Goal: Task Accomplishment & Management: Use online tool/utility

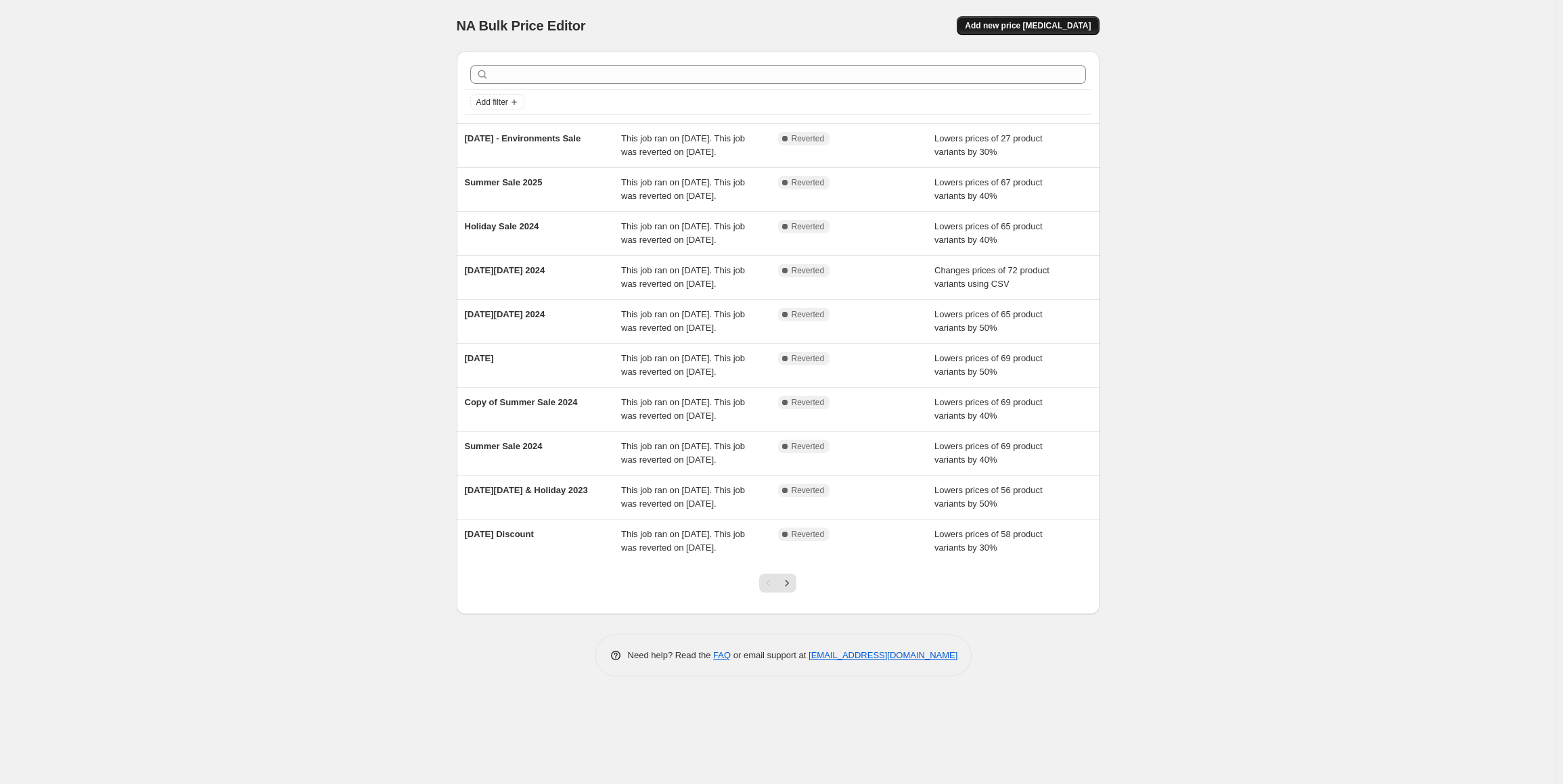
click at [1023, 21] on span "Add new price change job" at bounding box center [1028, 26] width 126 height 11
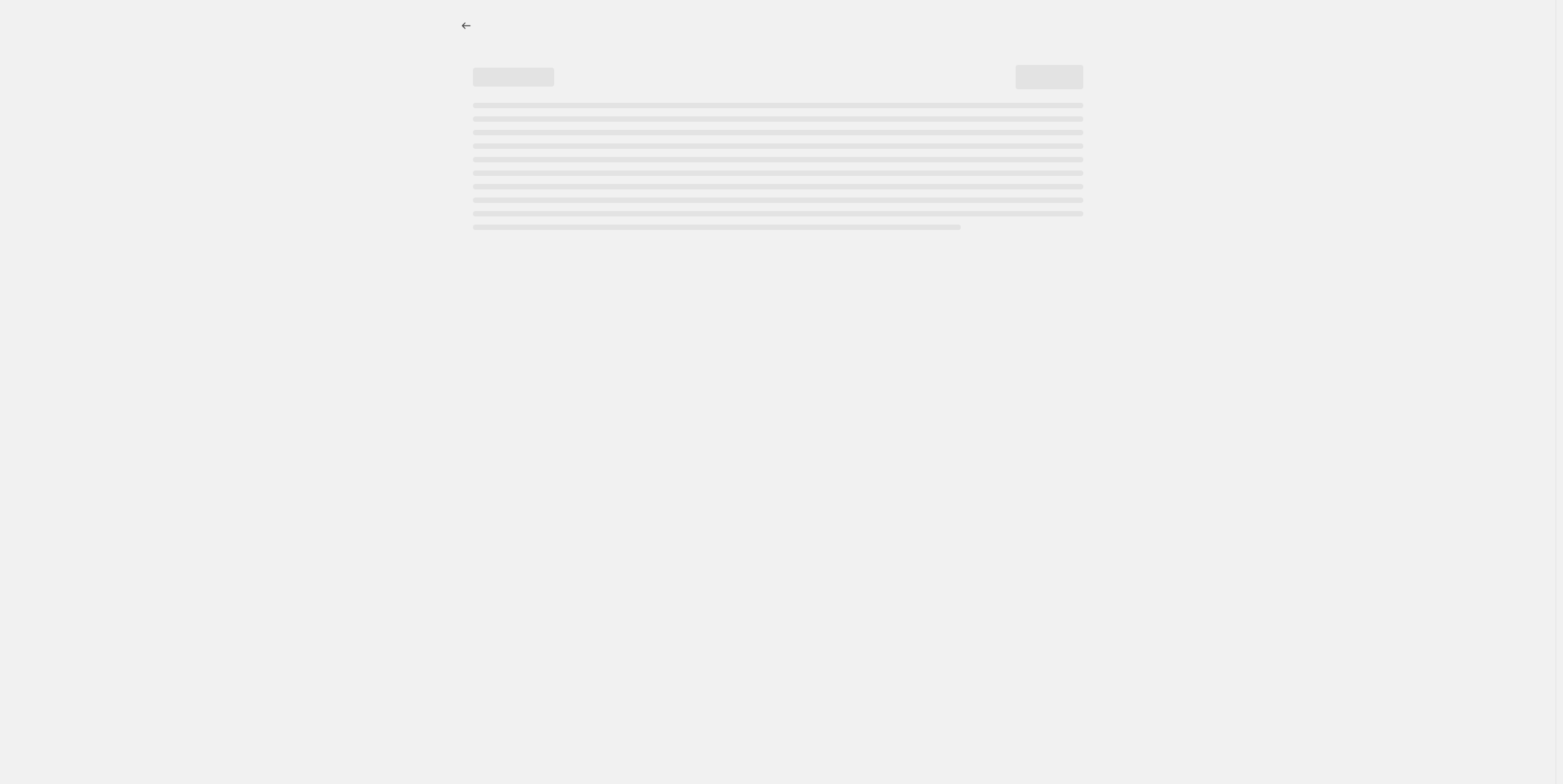
select select "percentage"
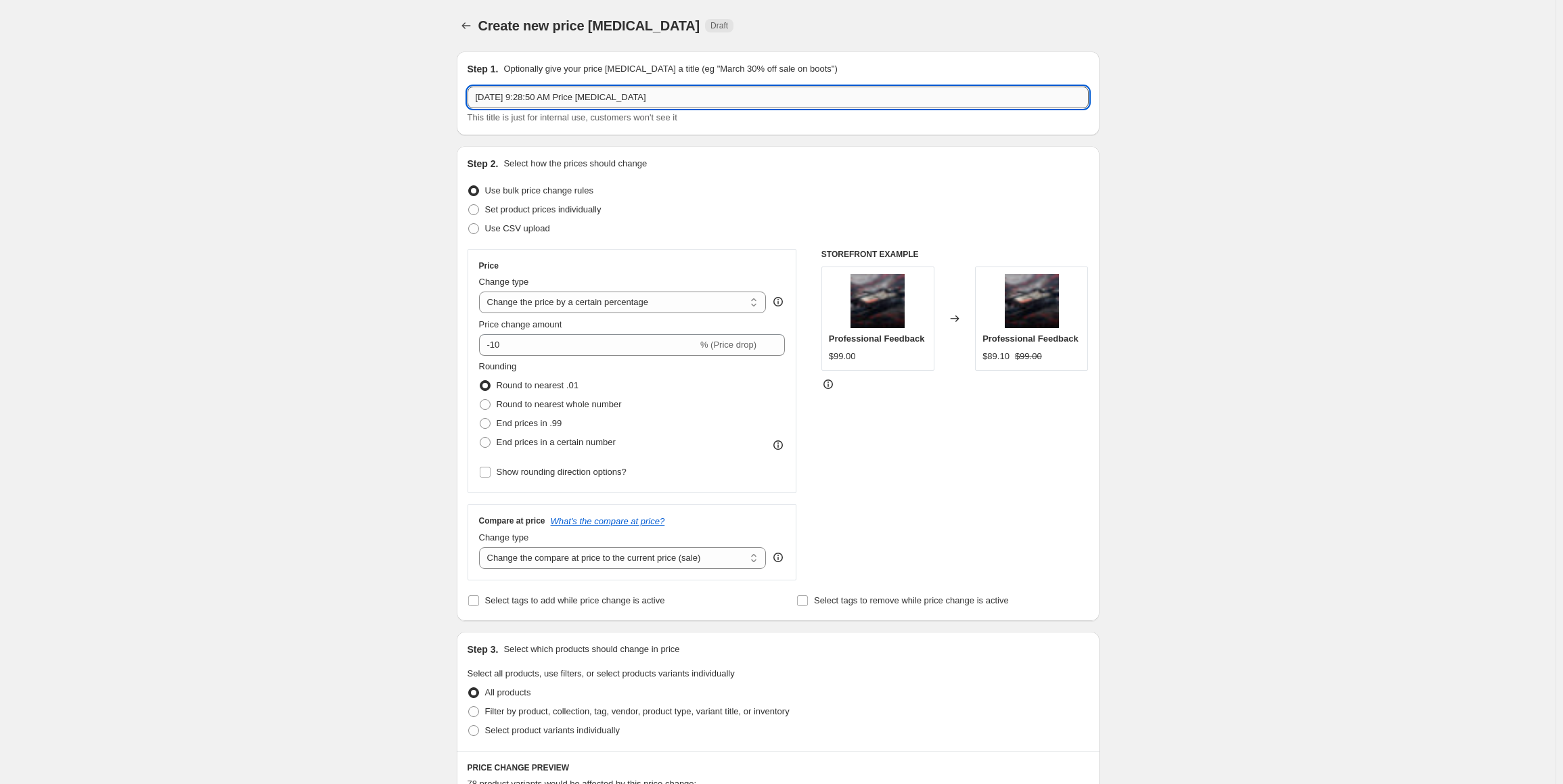
click at [581, 91] on input "Aug 18, 2025, 9:28:50 AM Price change job" at bounding box center [778, 97] width 621 height 22
type input "Potato Day 2025"
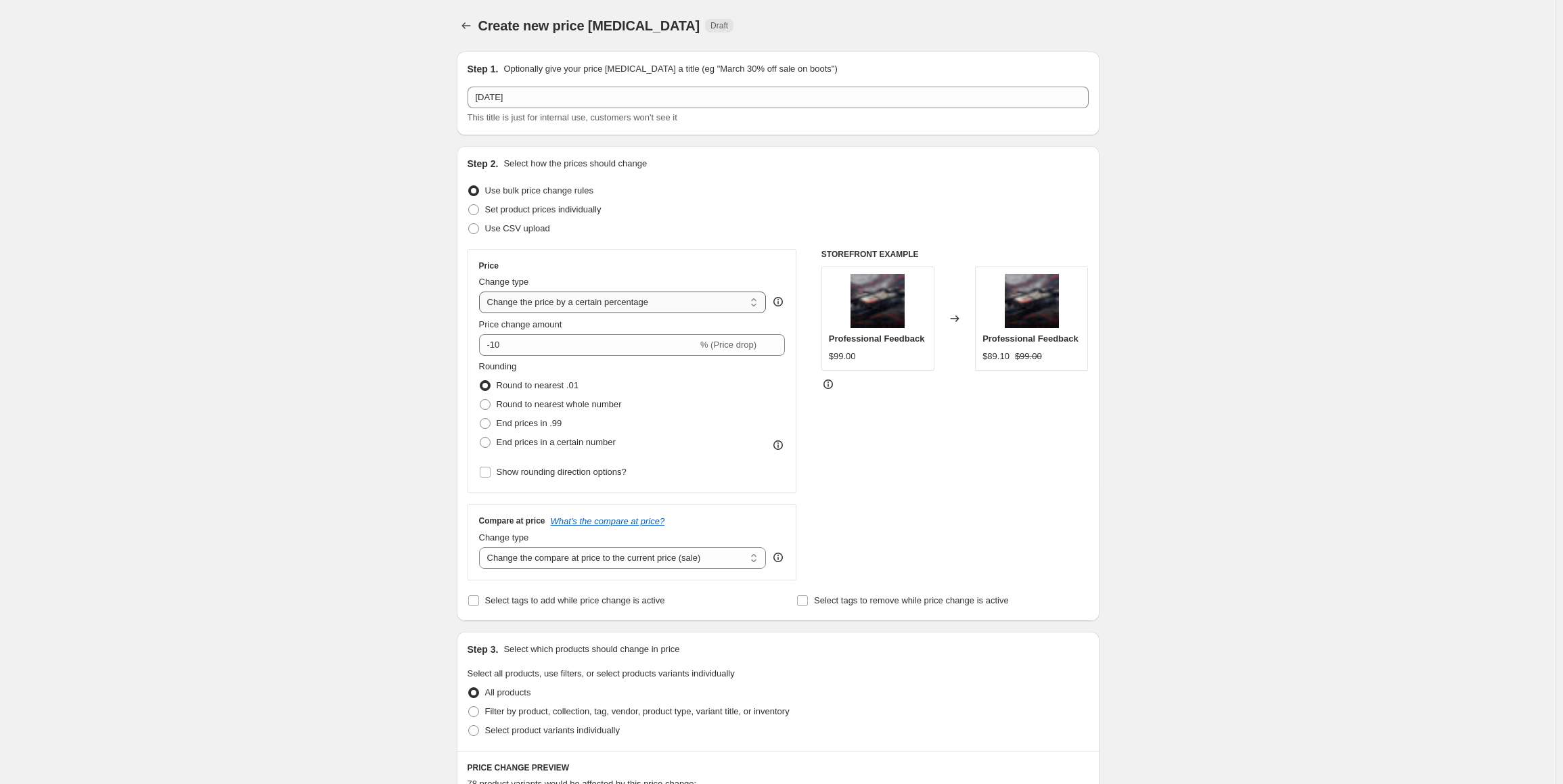
click at [621, 306] on select "Change the price to a certain amount Change the price by a certain amount Chang…" at bounding box center [622, 302] width 287 height 22
click at [592, 340] on input "-10" at bounding box center [588, 345] width 219 height 22
type input "-1"
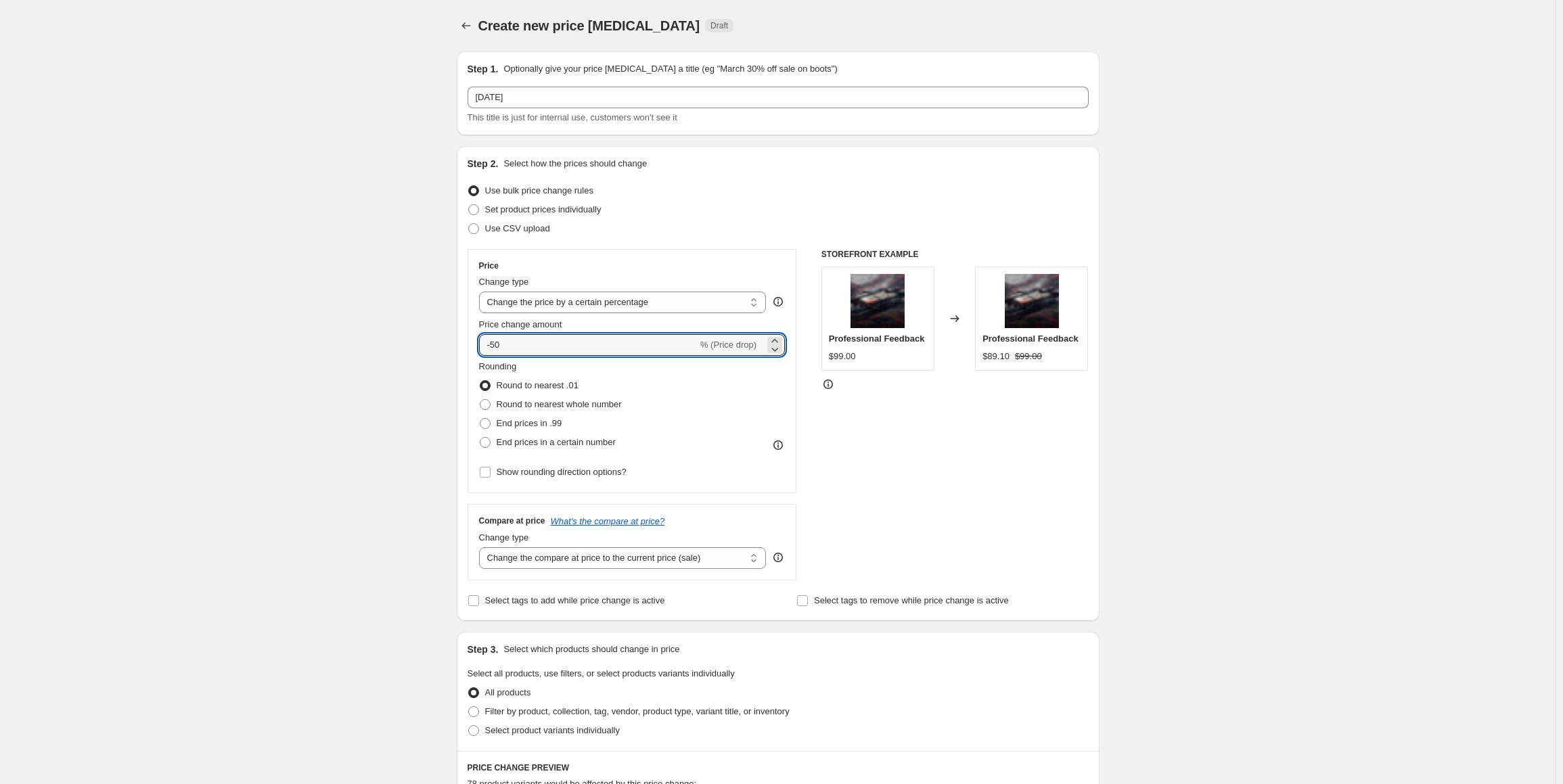
click at [379, 421] on div "Create new price change job. This page is ready Create new price change job Dra…" at bounding box center [778, 676] width 1556 height 1352
click at [463, 336] on div "Step 2. Select how the prices should change Use bulk price change rules Set pro…" at bounding box center [778, 383] width 643 height 475
type input "4"
type input "-50"
click at [413, 364] on div "Create new price change job. This page is ready Create new price change job Dra…" at bounding box center [778, 676] width 1556 height 1352
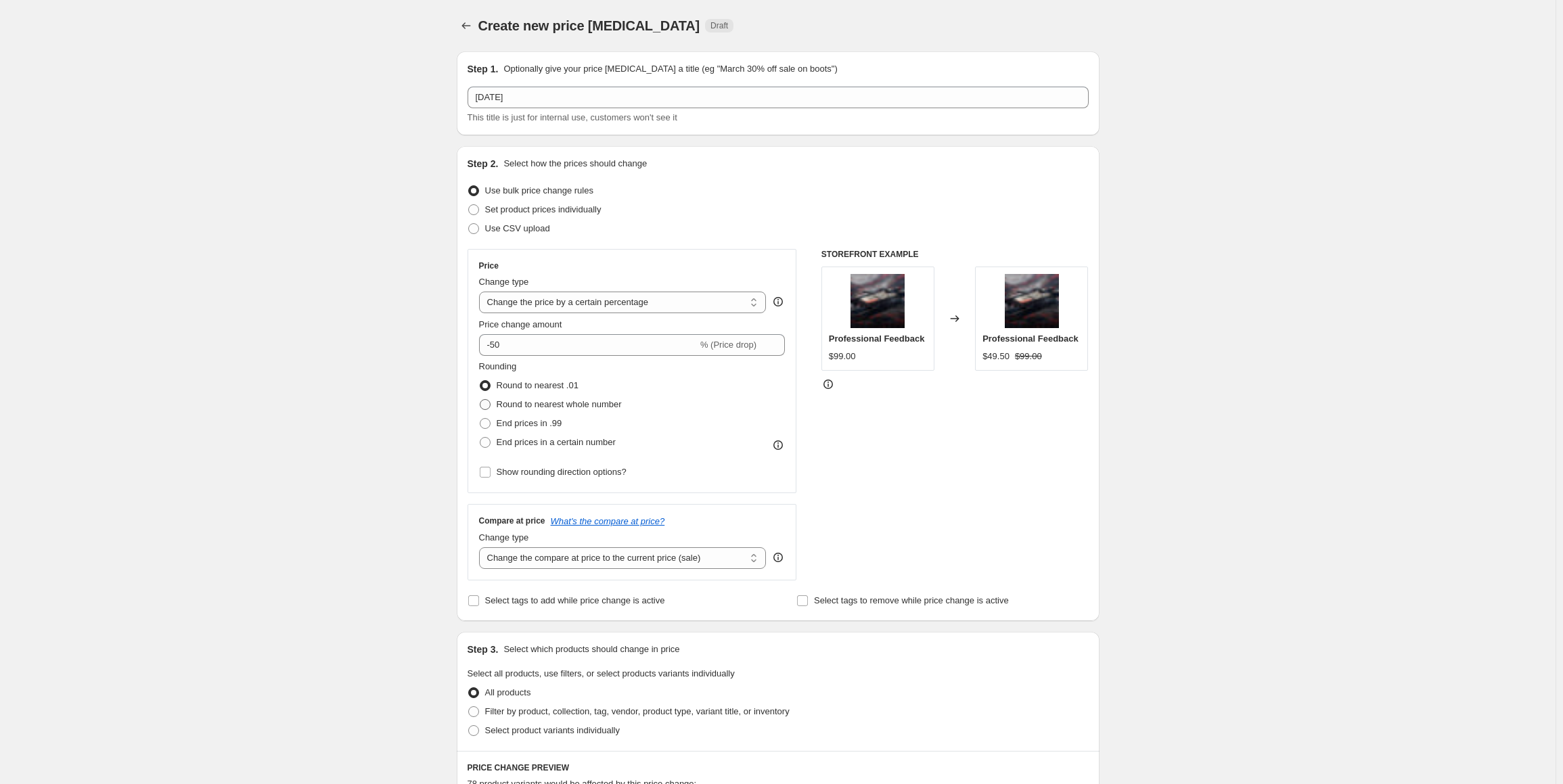
click at [550, 412] on label "Round to nearest whole number" at bounding box center [550, 404] width 143 height 19
click at [481, 400] on input "Round to nearest whole number" at bounding box center [480, 399] width 1 height 1
radio input "true"
click at [549, 473] on span "Show rounding direction options?" at bounding box center [562, 472] width 130 height 10
click at [491, 473] on input "Show rounding direction options?" at bounding box center [485, 473] width 11 height 11
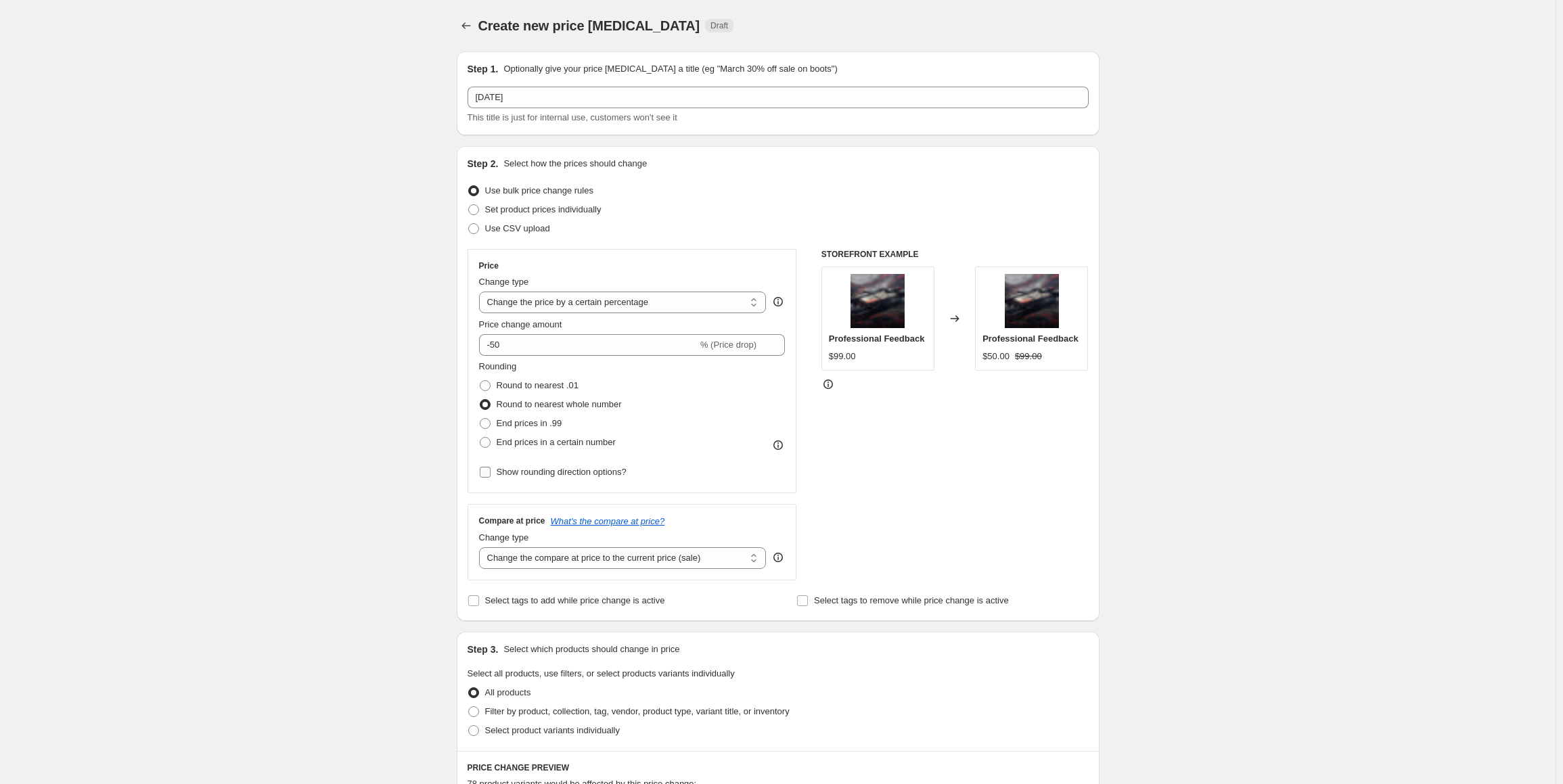
checkbox input "true"
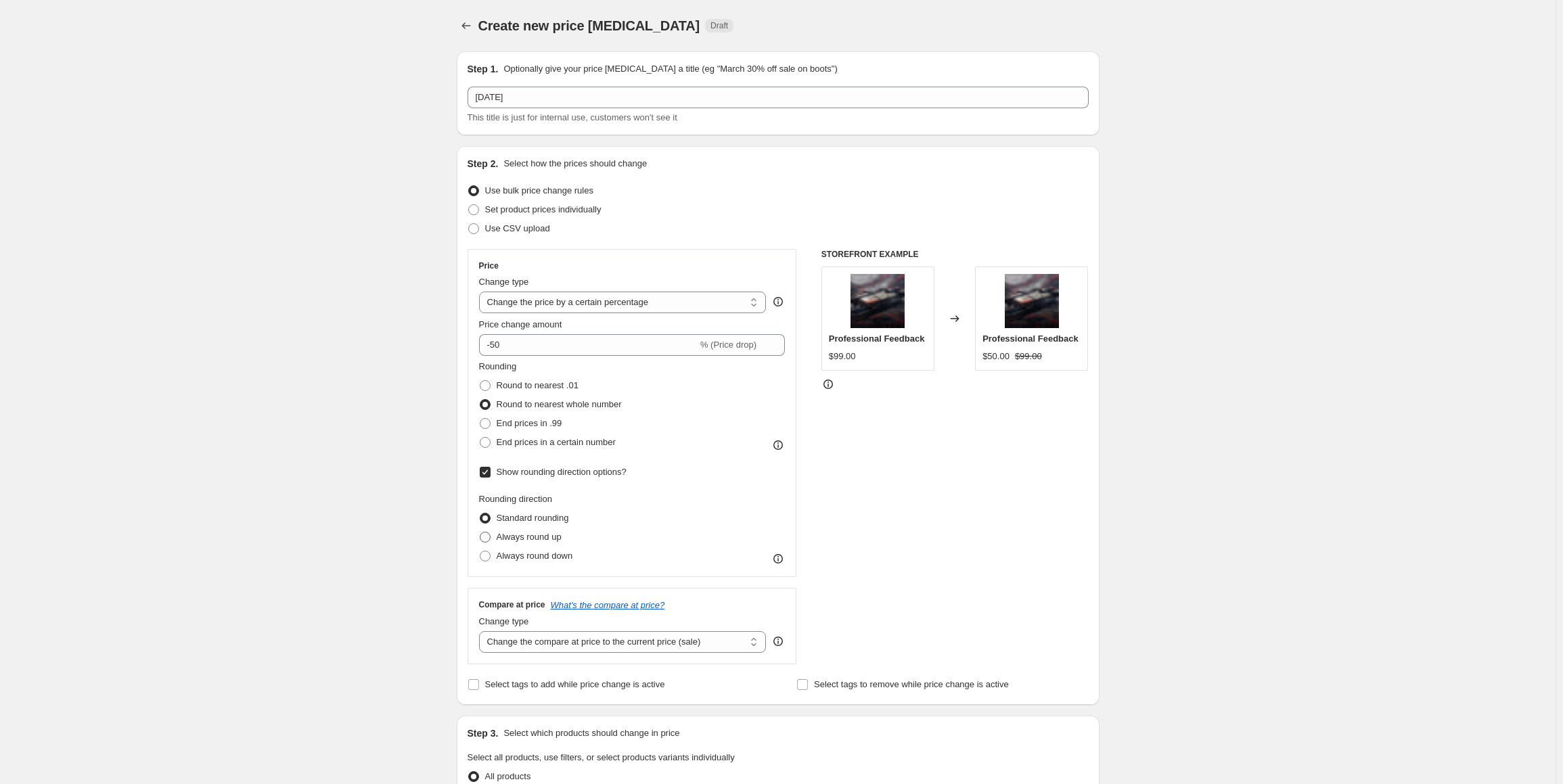
click at [519, 537] on span "Always round up" at bounding box center [529, 536] width 65 height 10
click at [481, 532] on input "Always round up" at bounding box center [480, 532] width 1 height 1
radio input "true"
click at [427, 556] on div "Create new price change job. This page is ready Create new price change job Dra…" at bounding box center [778, 717] width 1556 height 1436
click at [577, 644] on select "Change the compare at price to the current price (sale) Change the compare at p…" at bounding box center [622, 642] width 287 height 22
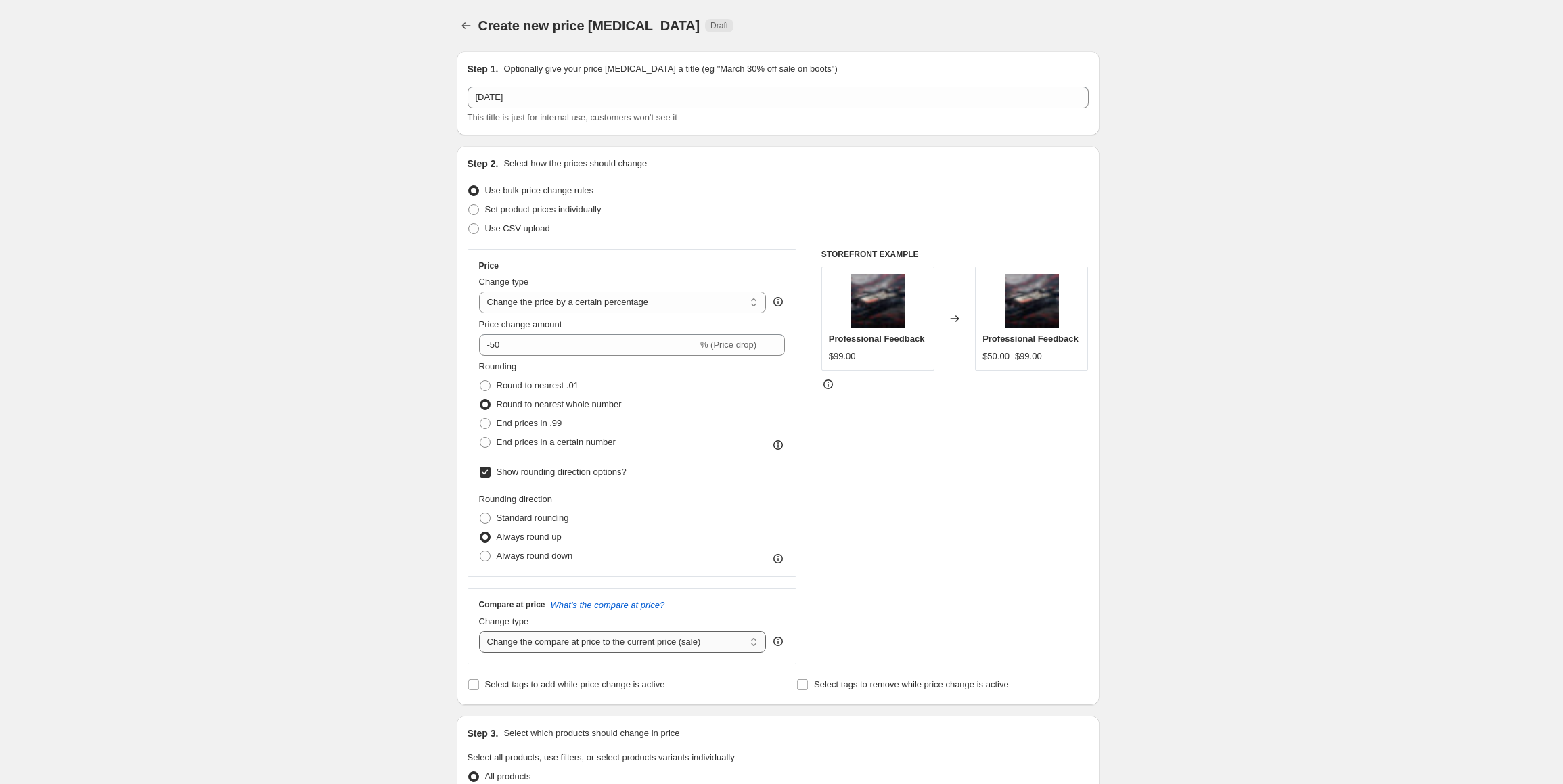
click at [578, 644] on select "Change the compare at price to the current price (sale) Change the compare at p…" at bounding box center [622, 642] width 287 height 22
click at [412, 650] on div "Create new price change job. This page is ready Create new price change job Dra…" at bounding box center [778, 717] width 1556 height 1436
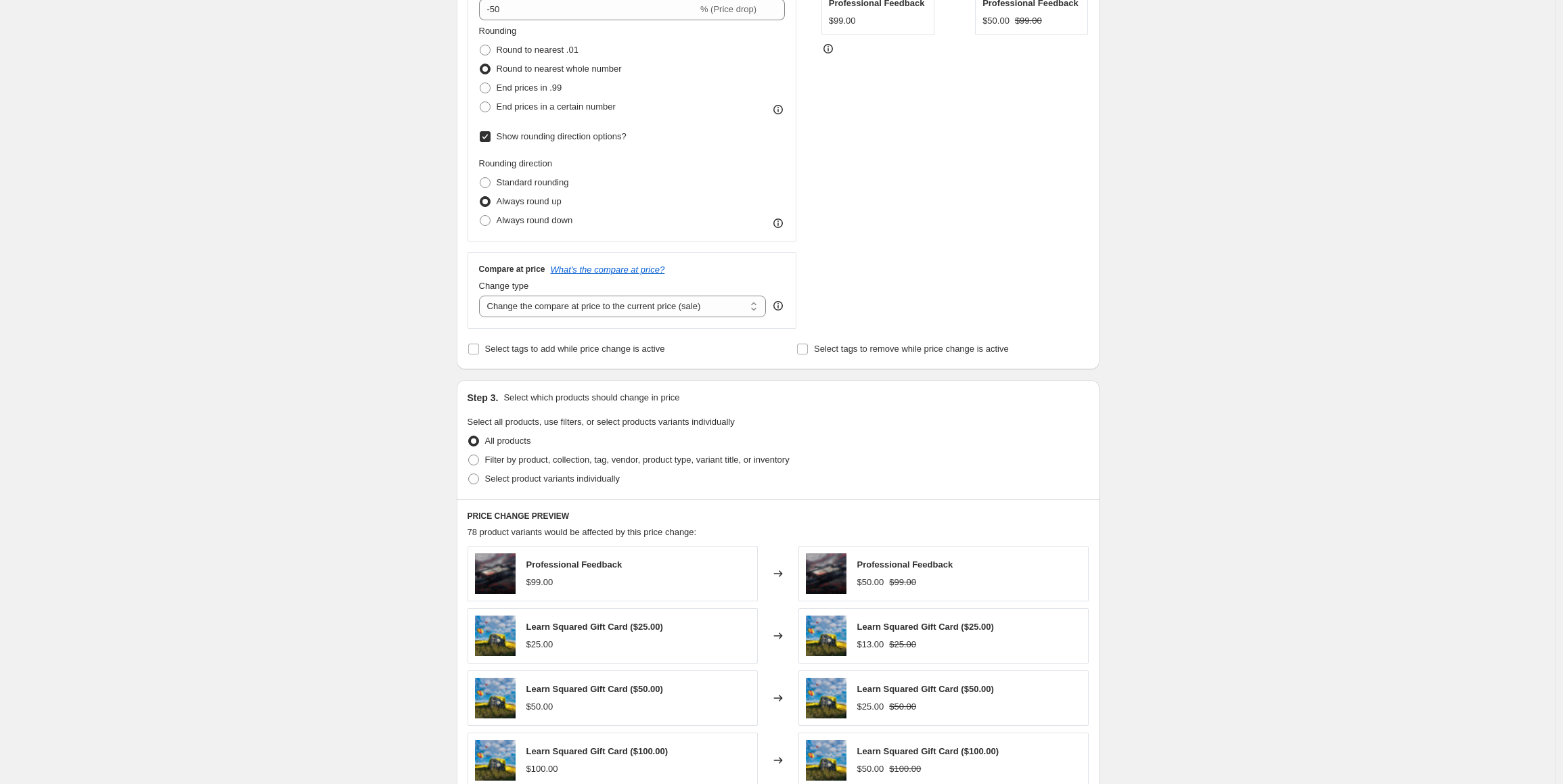
scroll to position [338, 0]
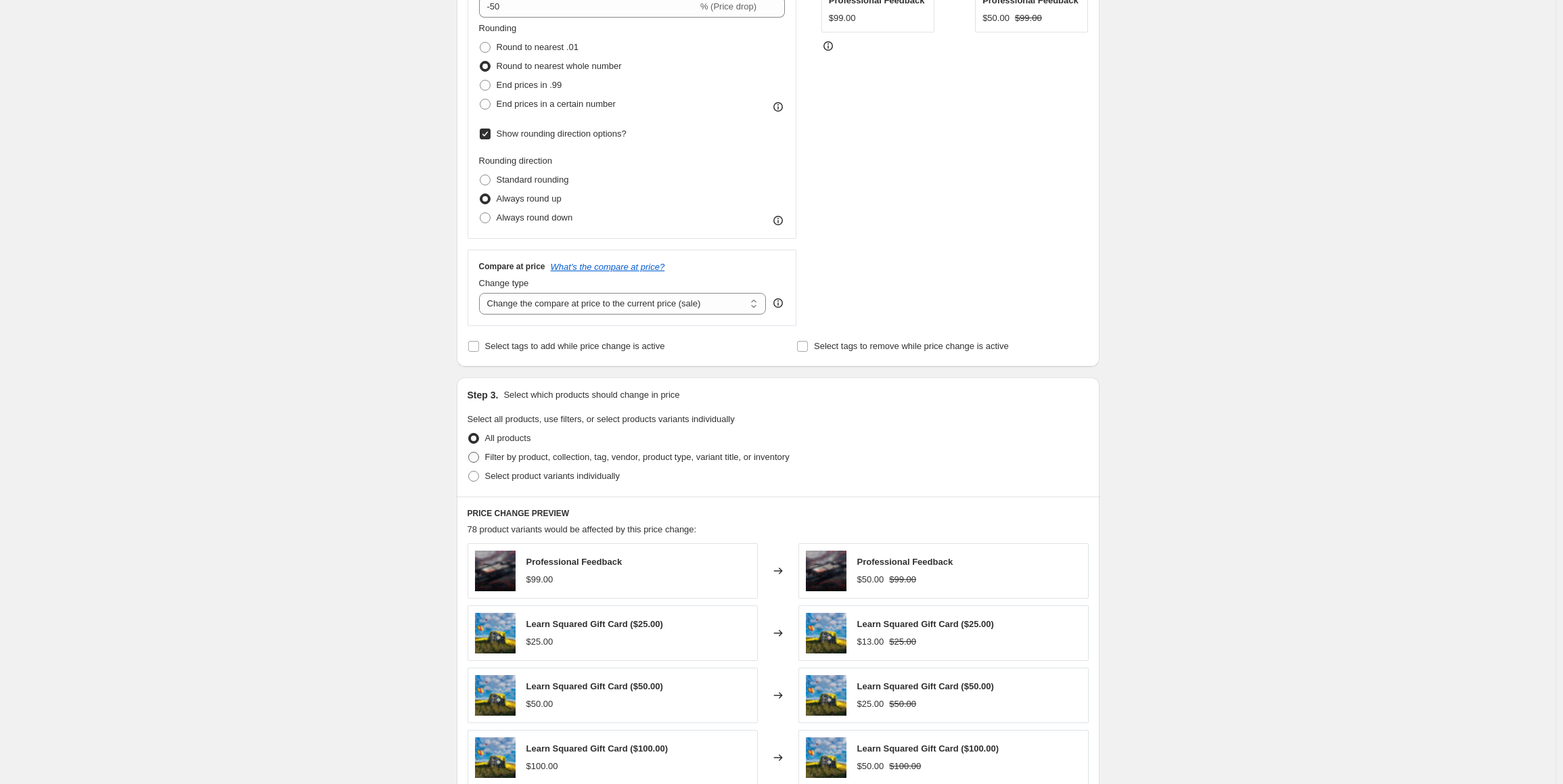
click at [505, 455] on span "Filter by product, collection, tag, vendor, product type, variant title, or inv…" at bounding box center [637, 456] width 304 height 10
click at [469, 453] on input "Filter by product, collection, tag, vendor, product type, variant title, or inv…" at bounding box center [468, 452] width 1 height 1
radio input "true"
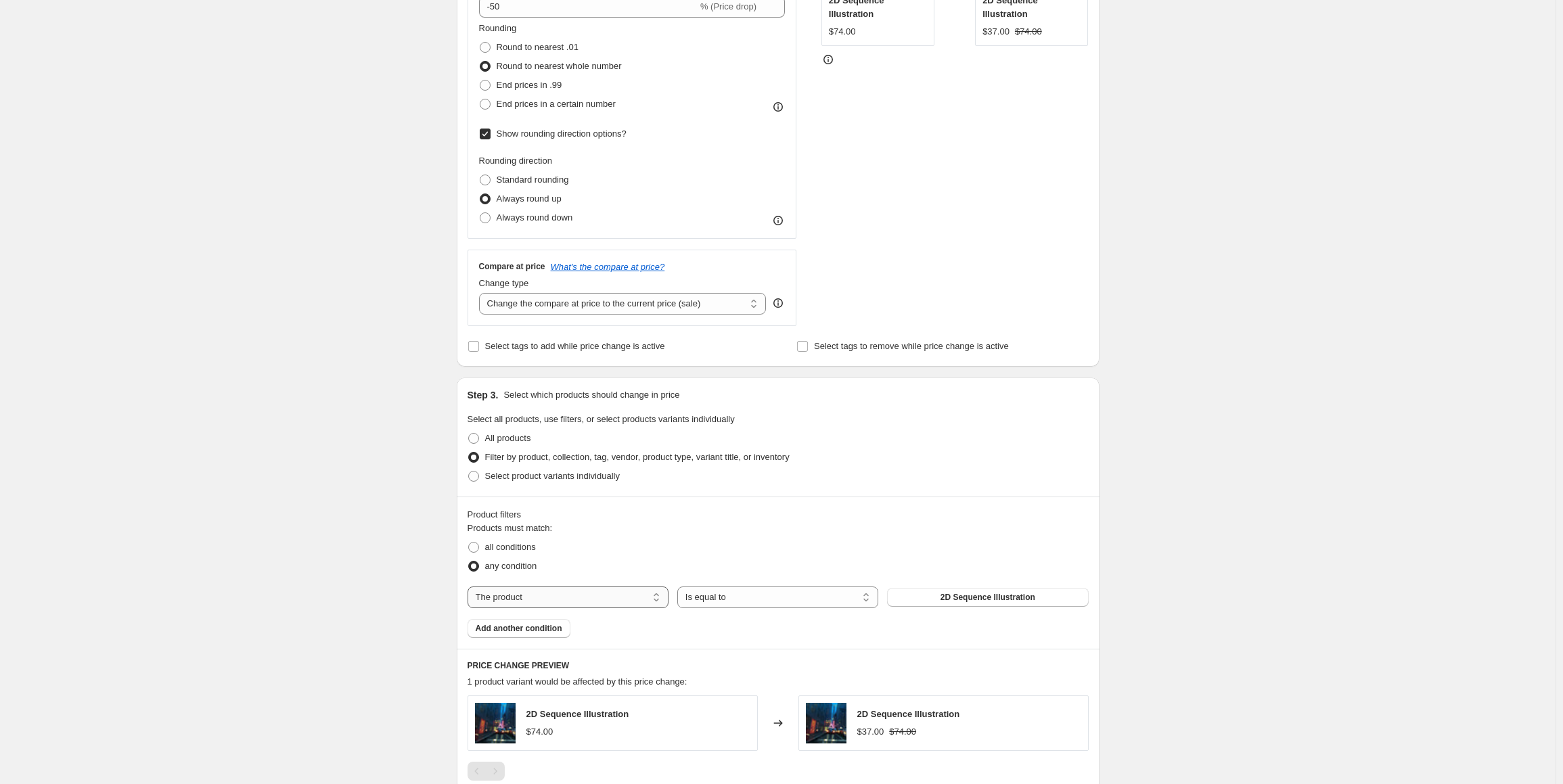
click at [549, 597] on select "The product The product's collection The product's tag The product's vendor The…" at bounding box center [567, 598] width 201 height 22
select select "tag"
click at [763, 603] on select "Is equal to Is not equal to" at bounding box center [777, 598] width 201 height 22
select select "not_equal"
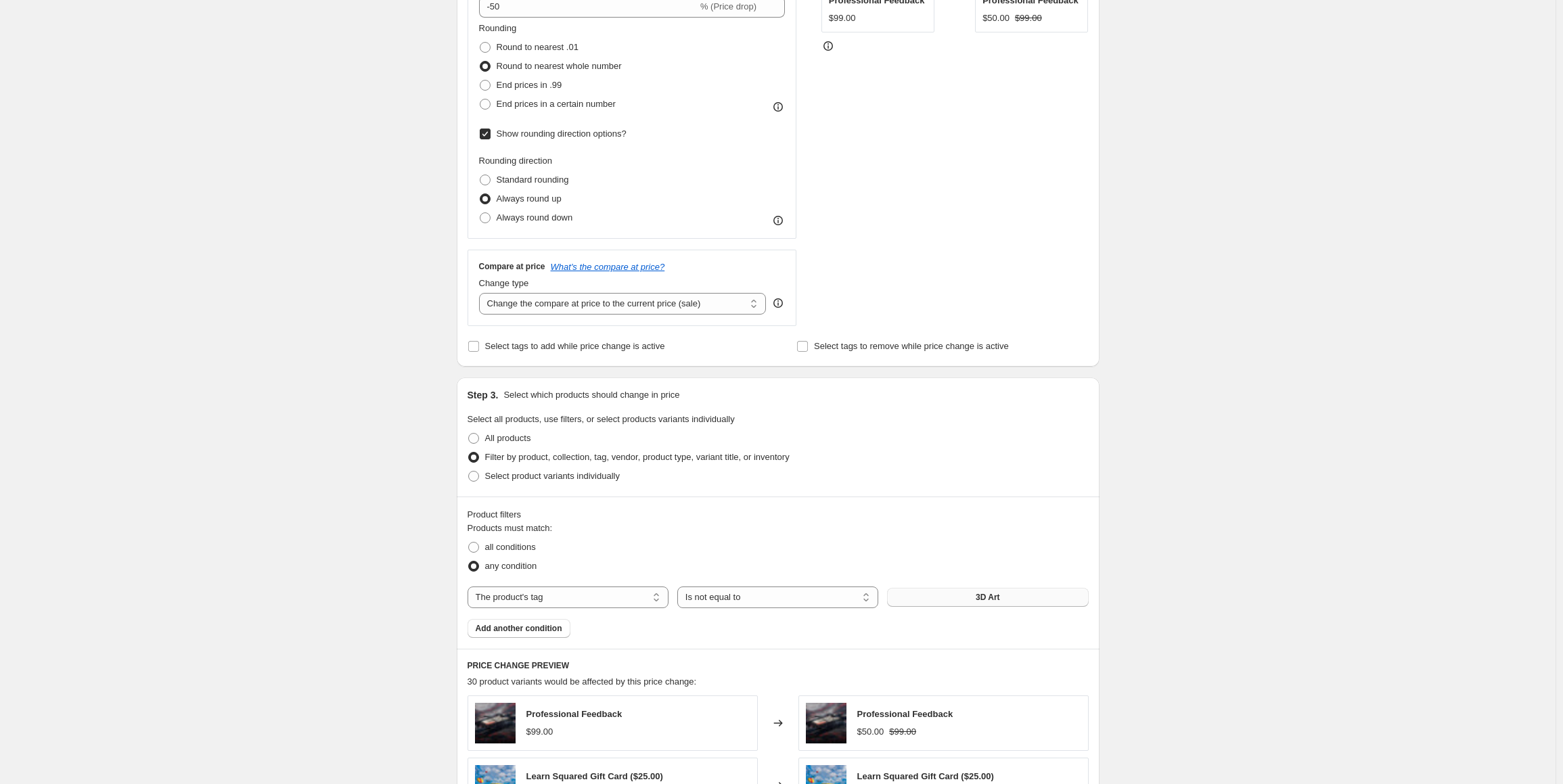
click at [978, 598] on button "3D Art" at bounding box center [987, 597] width 201 height 19
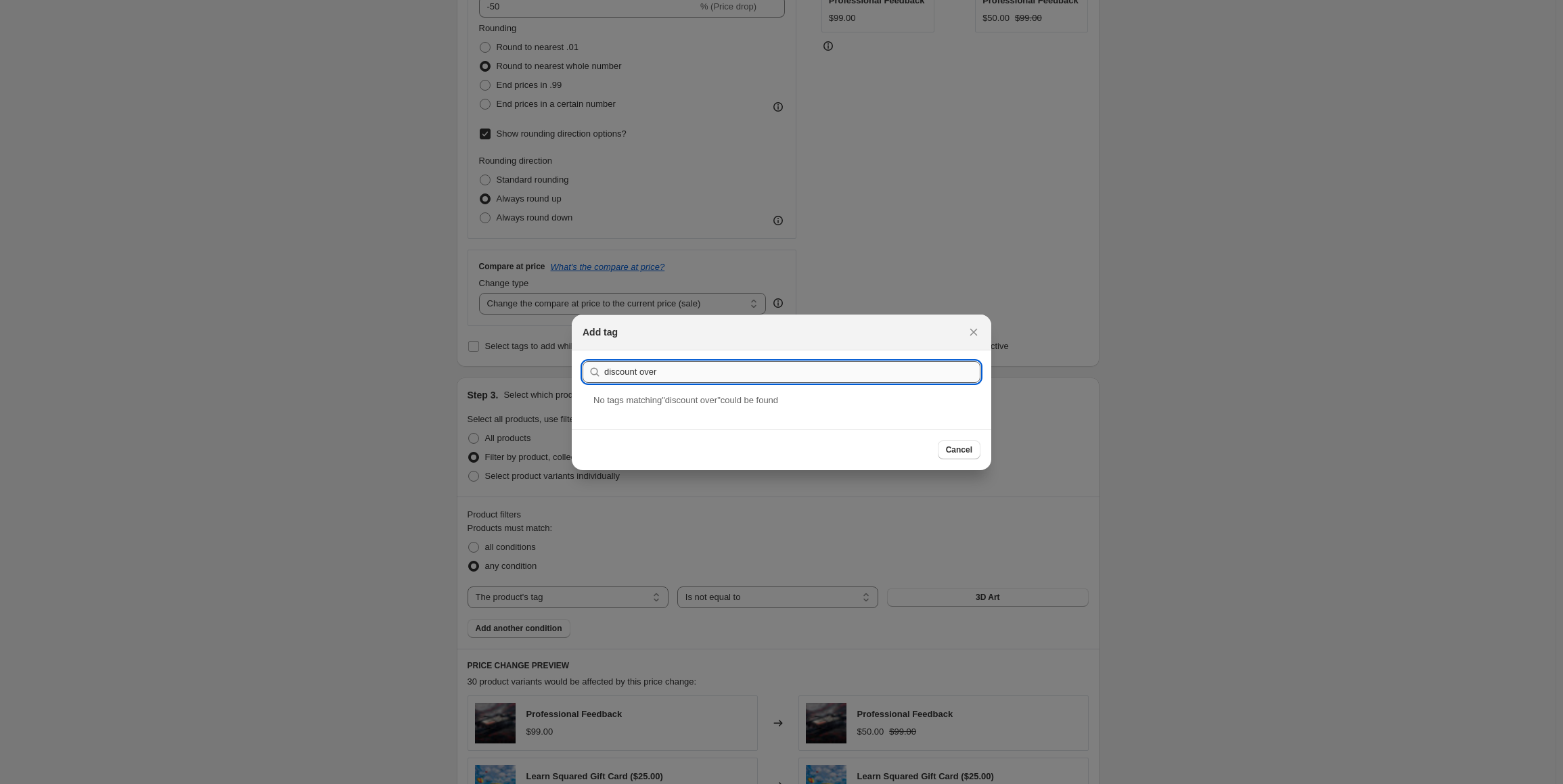
click at [688, 365] on input "discount over" at bounding box center [792, 372] width 376 height 22
type input "discount"
click at [673, 406] on div "Discount Override" at bounding box center [782, 411] width 420 height 36
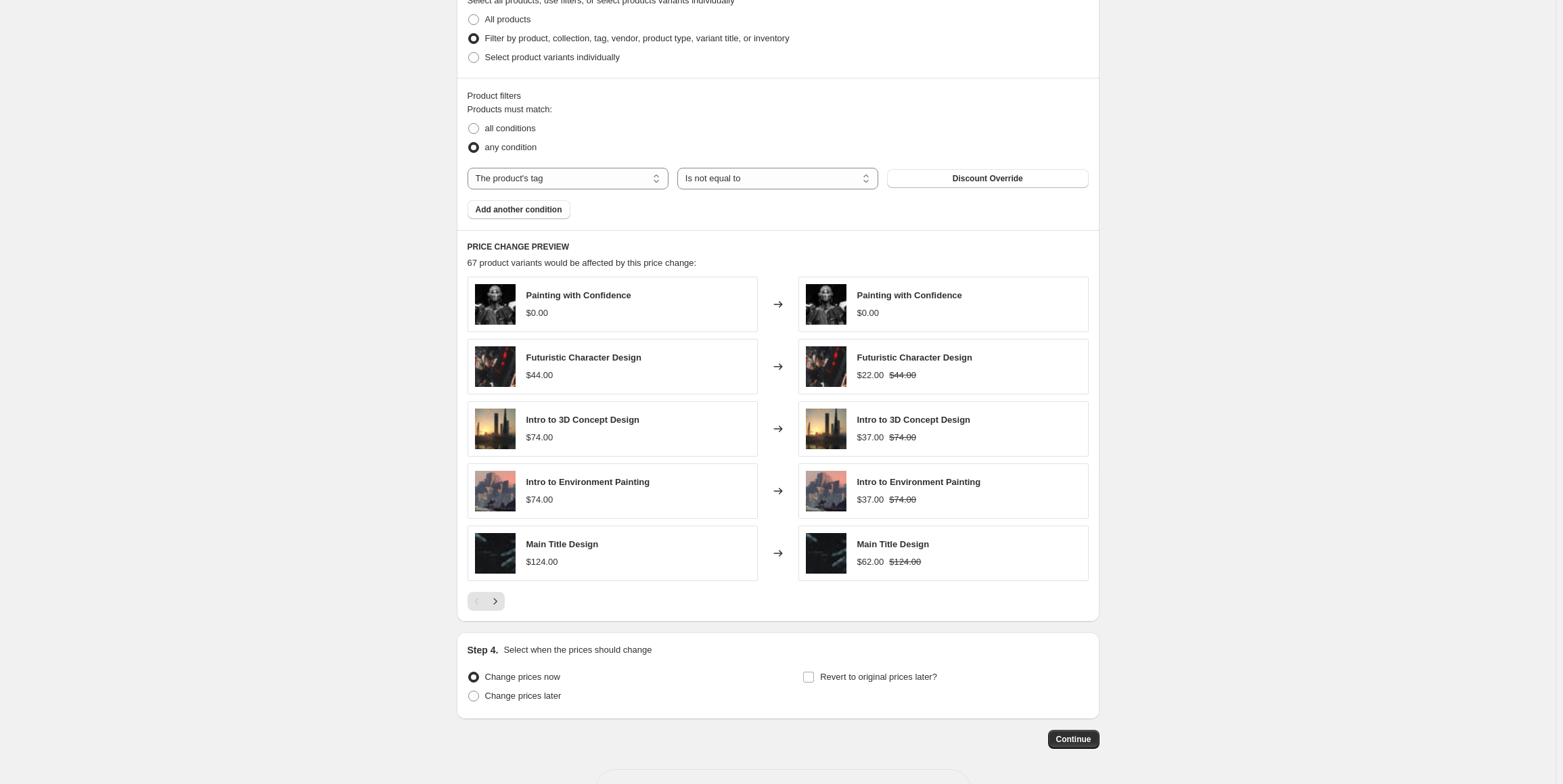
scroll to position [801, 0]
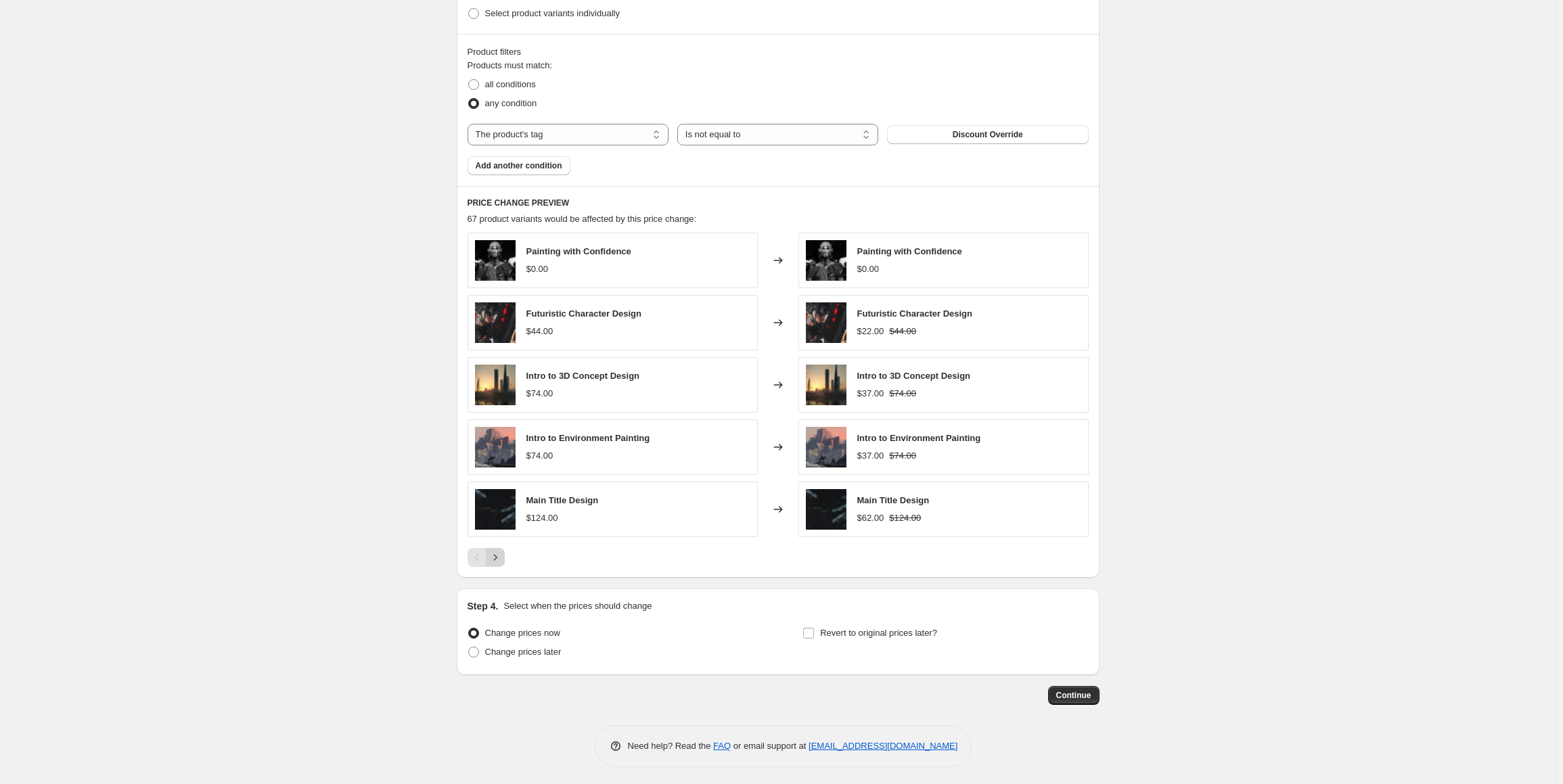
click at [502, 553] on icon "Next" at bounding box center [495, 557] width 14 height 14
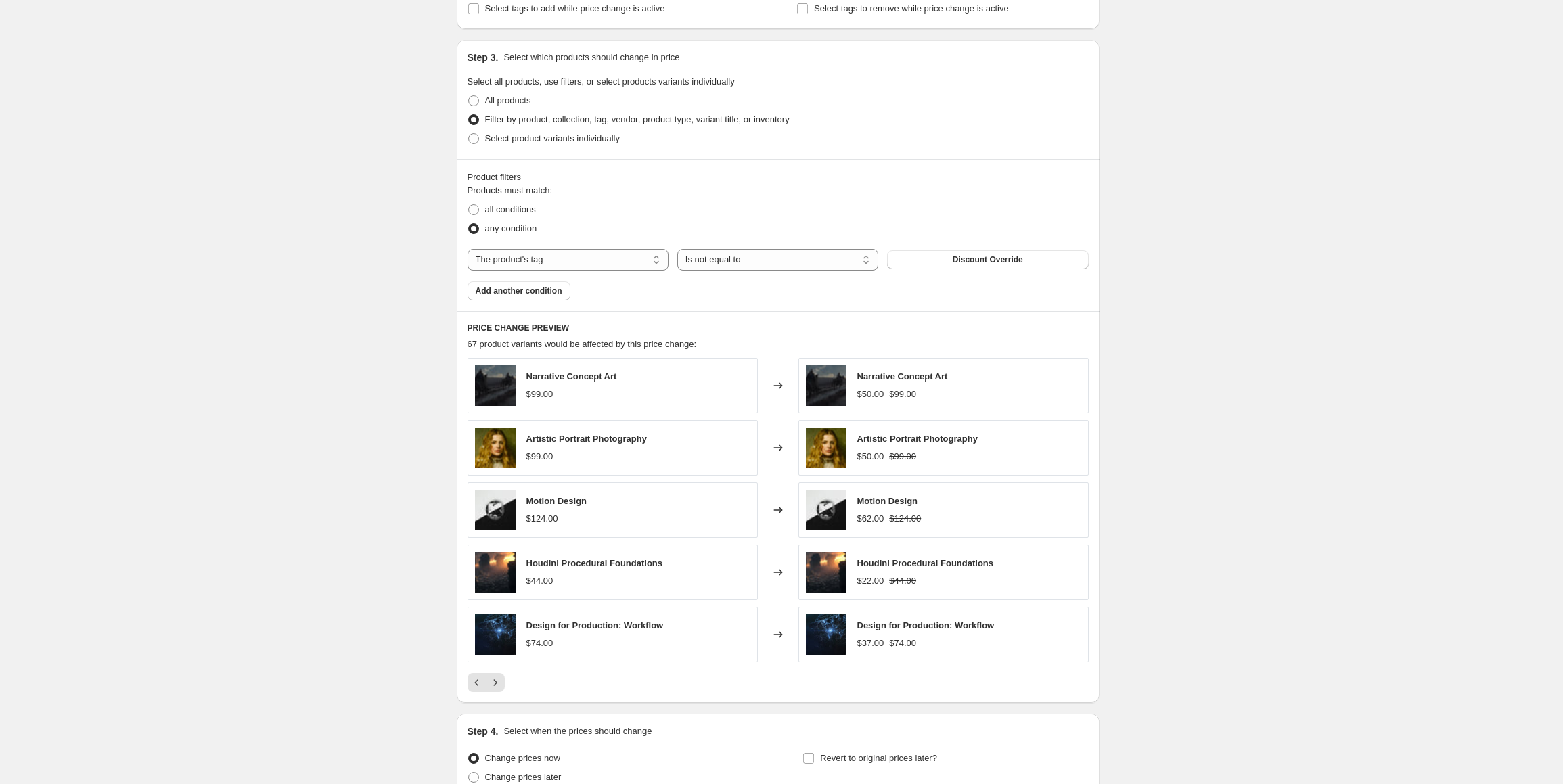
scroll to position [395, 0]
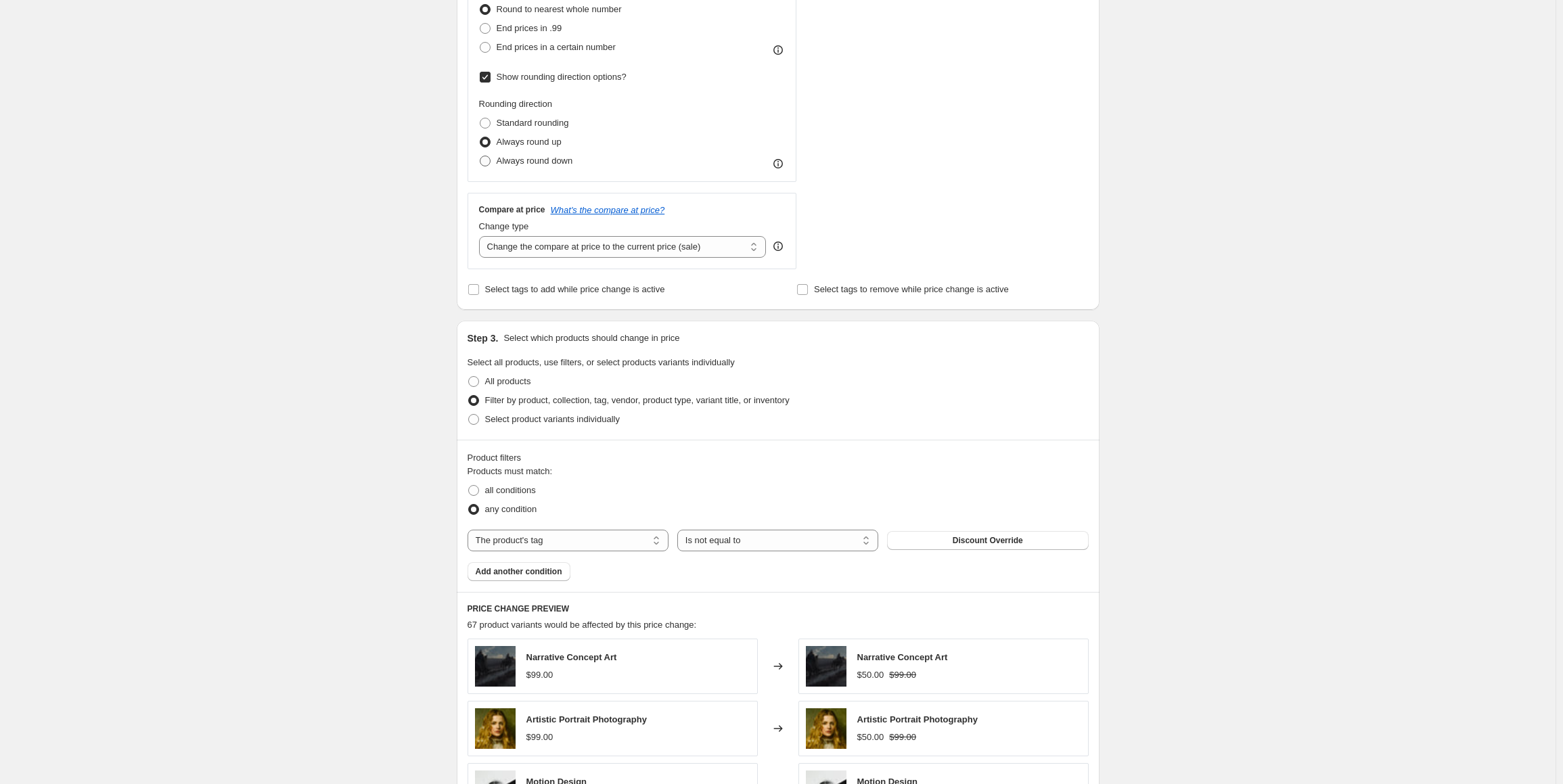
click at [546, 159] on span "Always round down" at bounding box center [535, 160] width 77 height 10
click at [481, 157] on input "Always round down" at bounding box center [480, 156] width 1 height 1
radio input "true"
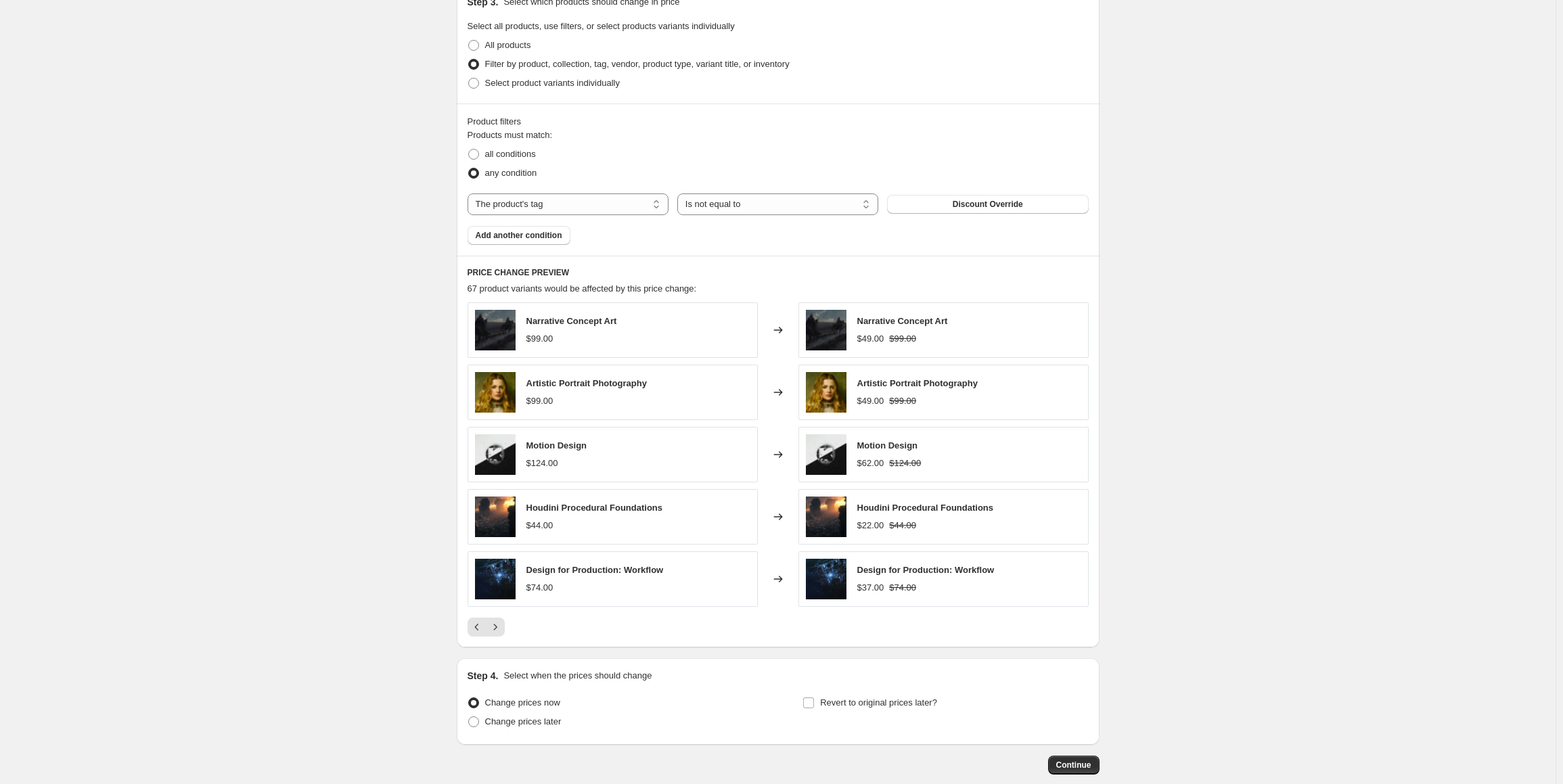
scroll to position [734, 0]
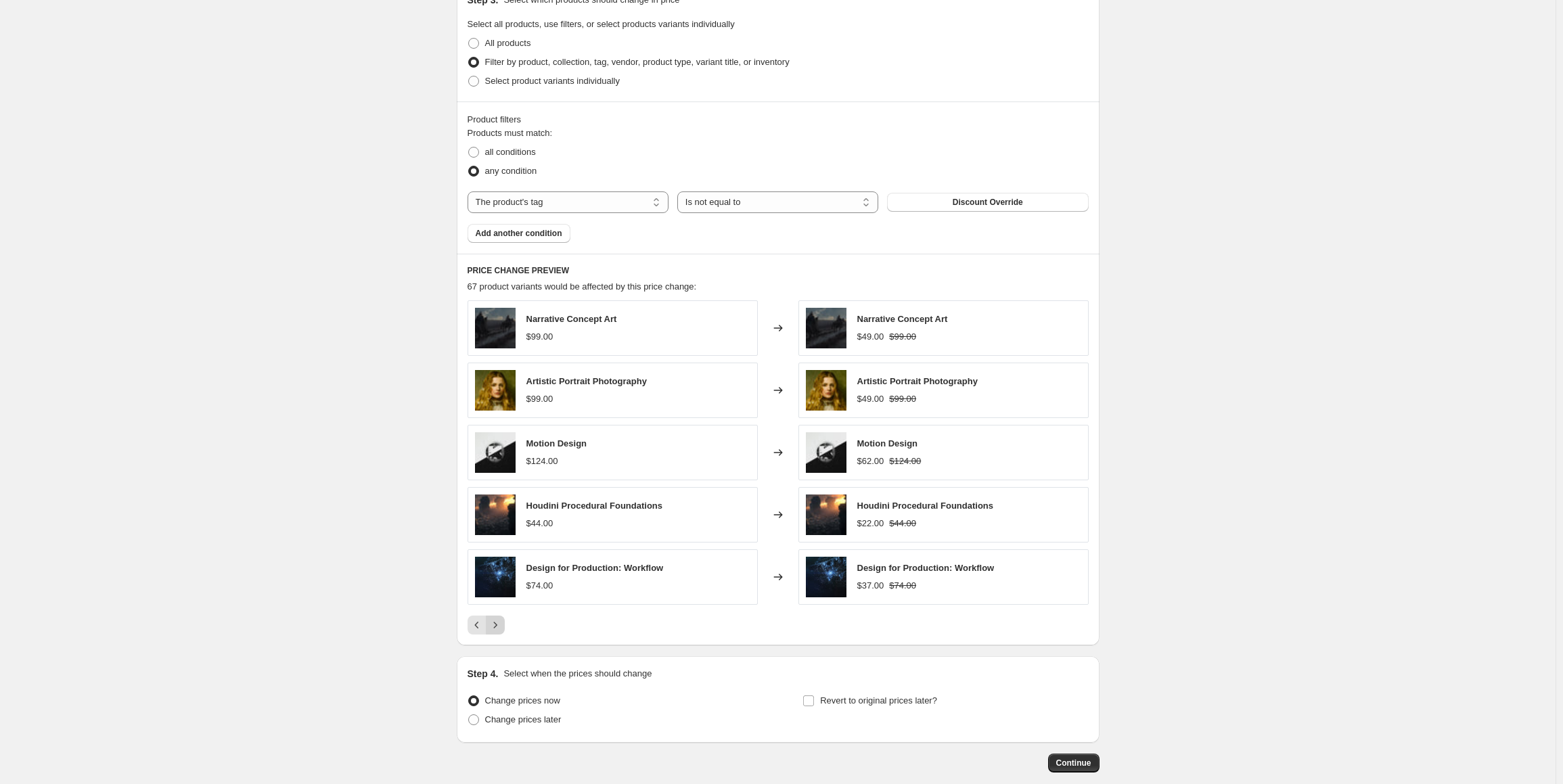
click at [502, 621] on icon "Next" at bounding box center [495, 625] width 14 height 14
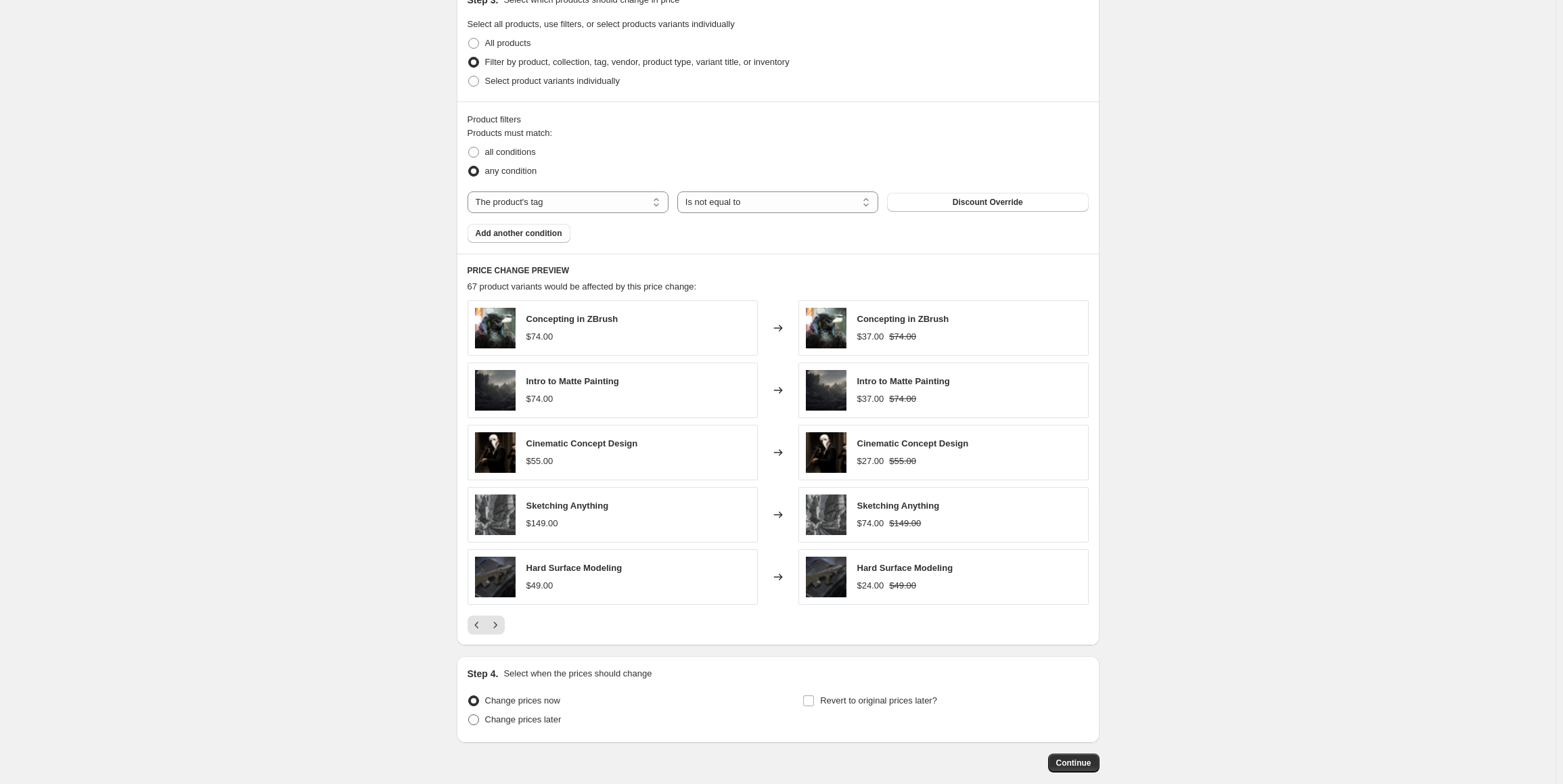
click at [494, 720] on span "Change prices later" at bounding box center [523, 719] width 77 height 10
click at [469, 715] on input "Change prices later" at bounding box center [468, 715] width 1 height 1
radio input "true"
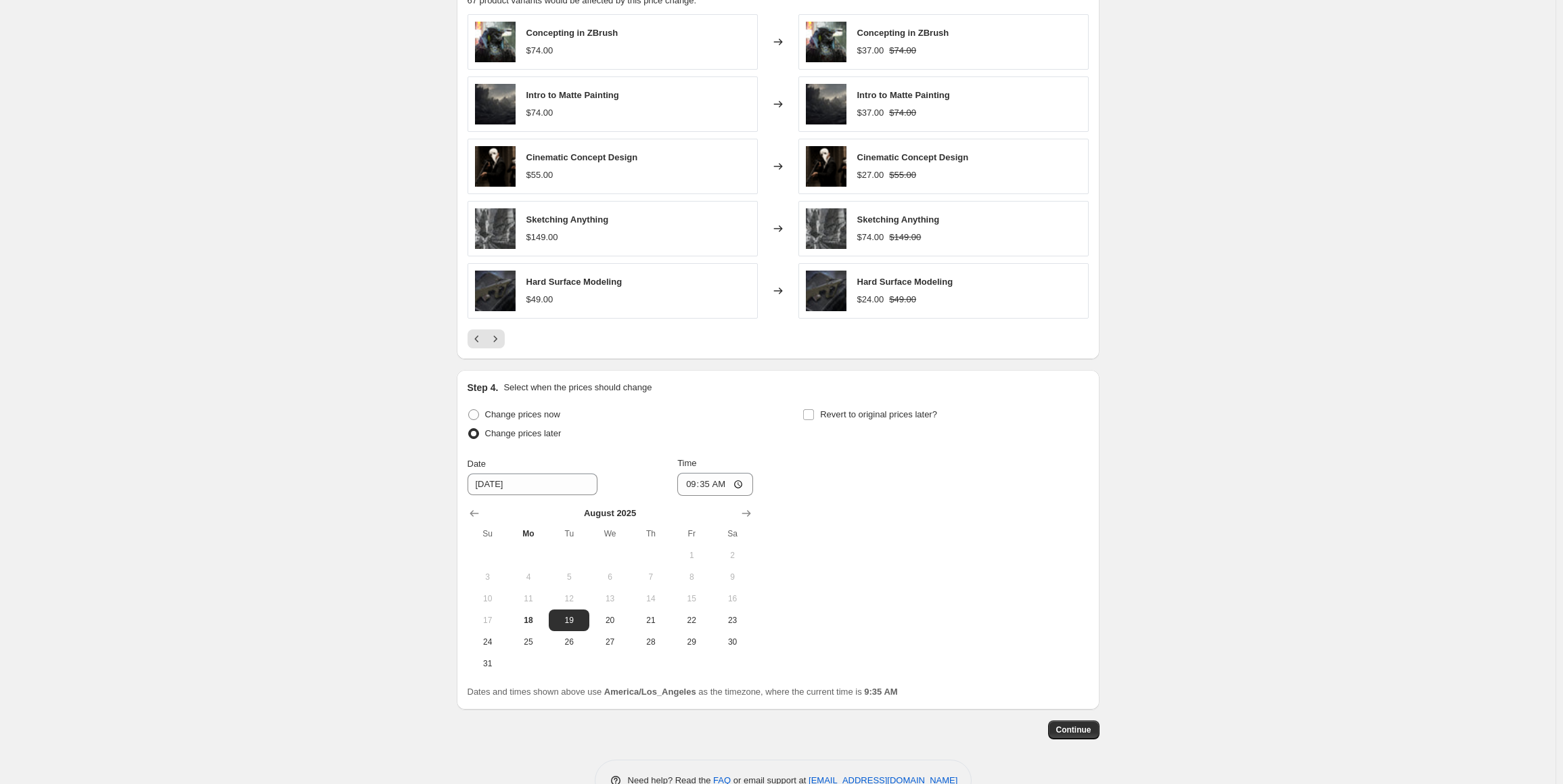
scroll to position [1054, 0]
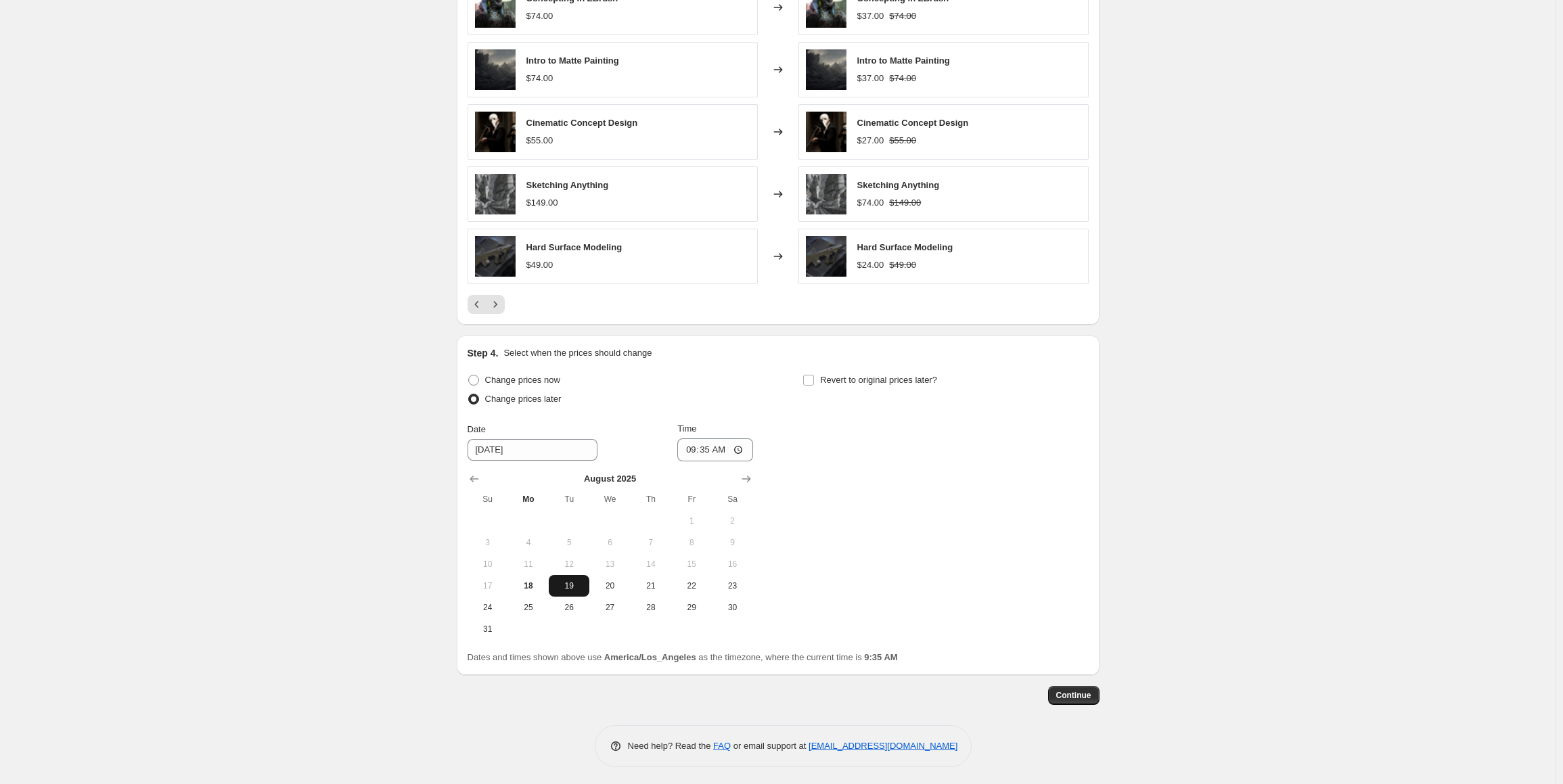
click at [579, 589] on button "19" at bounding box center [568, 586] width 41 height 22
click at [693, 440] on input "09:35" at bounding box center [715, 450] width 76 height 23
click at [832, 421] on div "Change prices now Change prices later Date 8/19/2025 Time 00:00 August 2025 Su …" at bounding box center [778, 505] width 621 height 269
click at [703, 446] on input "00:00" at bounding box center [715, 450] width 76 height 23
type input "00:01"
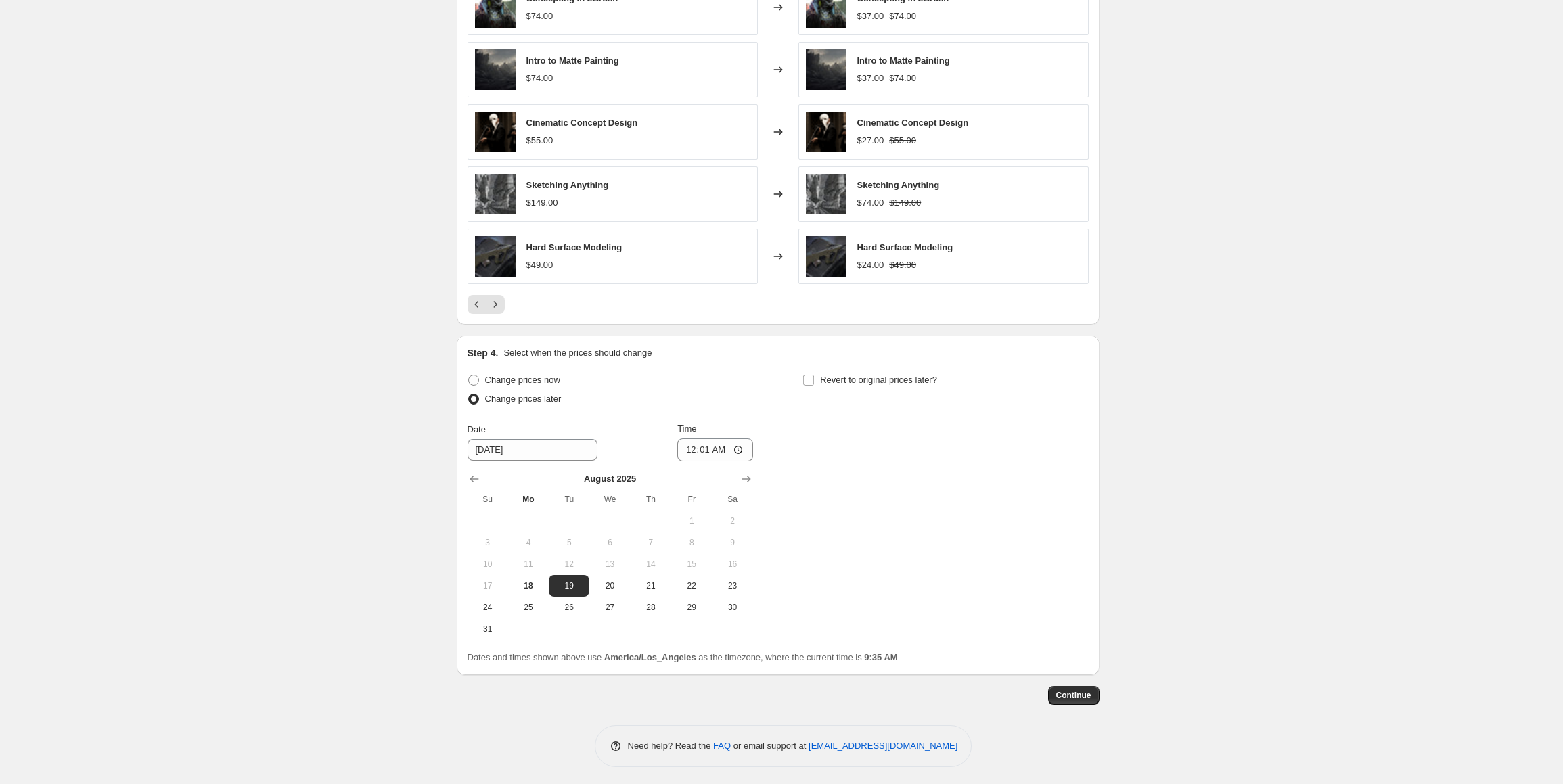
click at [753, 399] on div "Change prices later" at bounding box center [610, 399] width 285 height 19
click at [844, 376] on span "Revert to original prices later?" at bounding box center [879, 379] width 117 height 10
click at [814, 376] on input "Revert to original prices later?" at bounding box center [809, 380] width 11 height 11
checkbox input "true"
click at [906, 589] on button "19" at bounding box center [904, 586] width 41 height 22
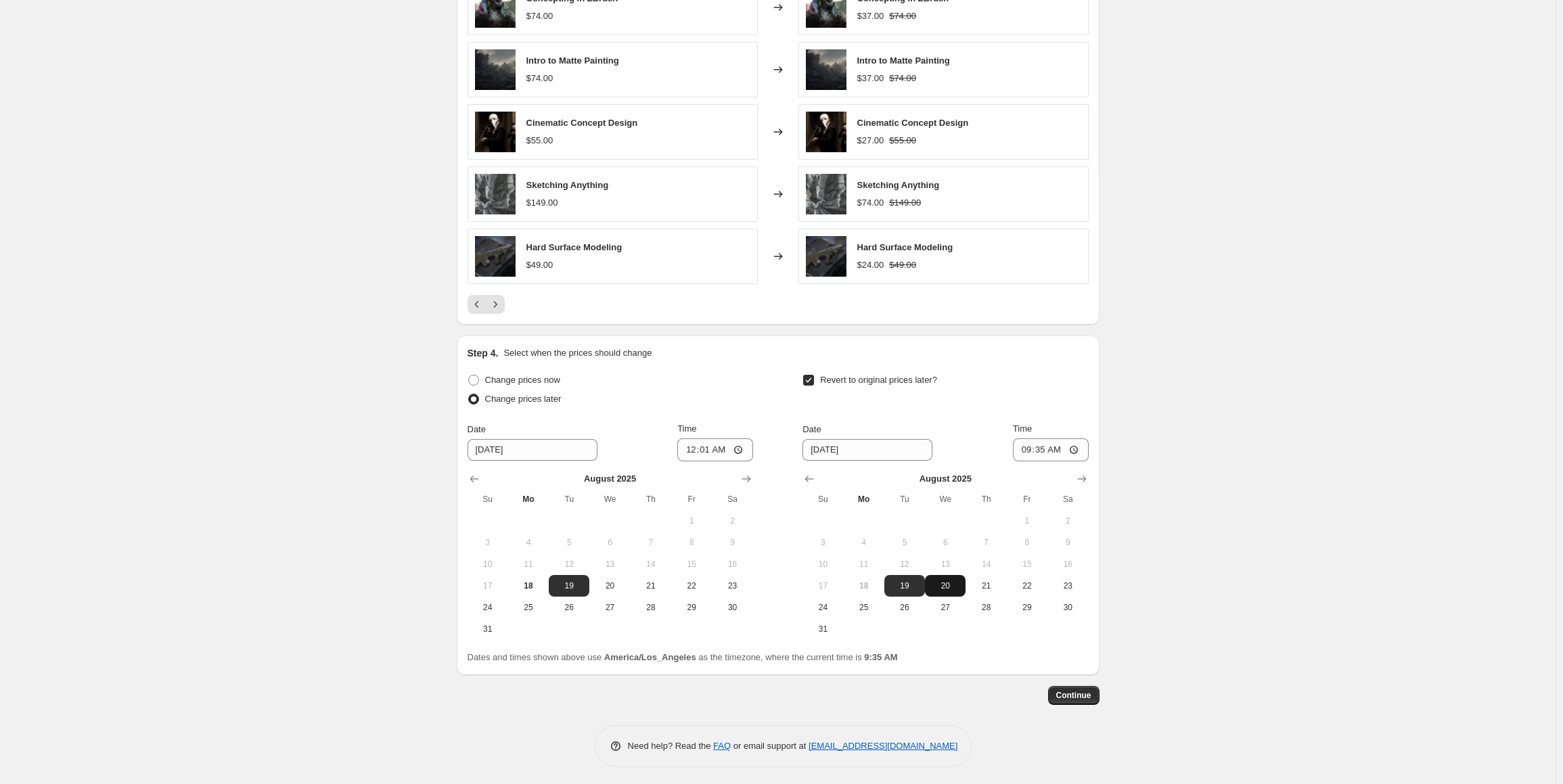
click at [944, 585] on span "20" at bounding box center [944, 586] width 30 height 11
type input "8/20/2025"
click at [1031, 451] on input "09:35" at bounding box center [1051, 450] width 76 height 23
type input "00:01"
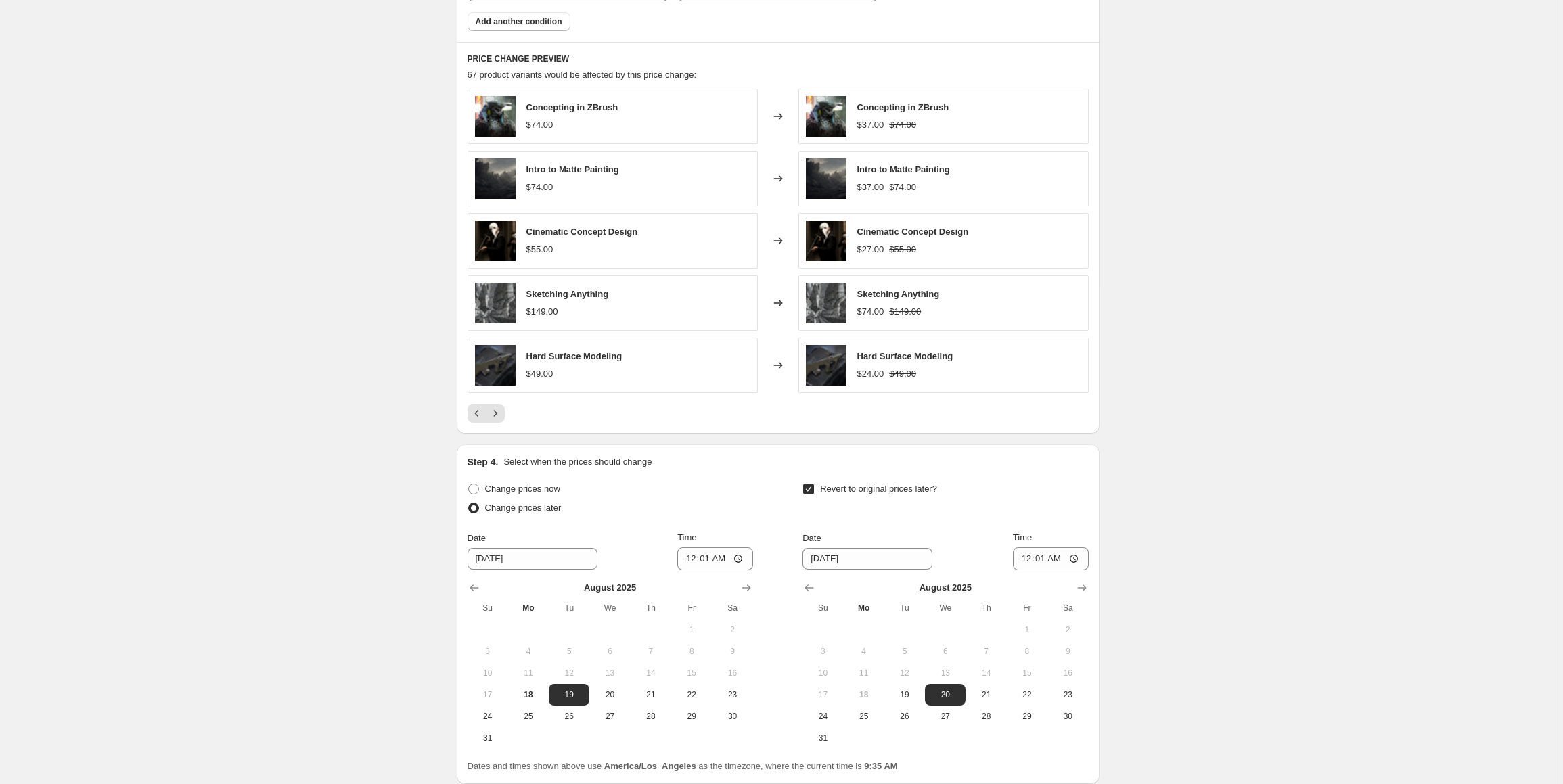
scroll to position [648, 0]
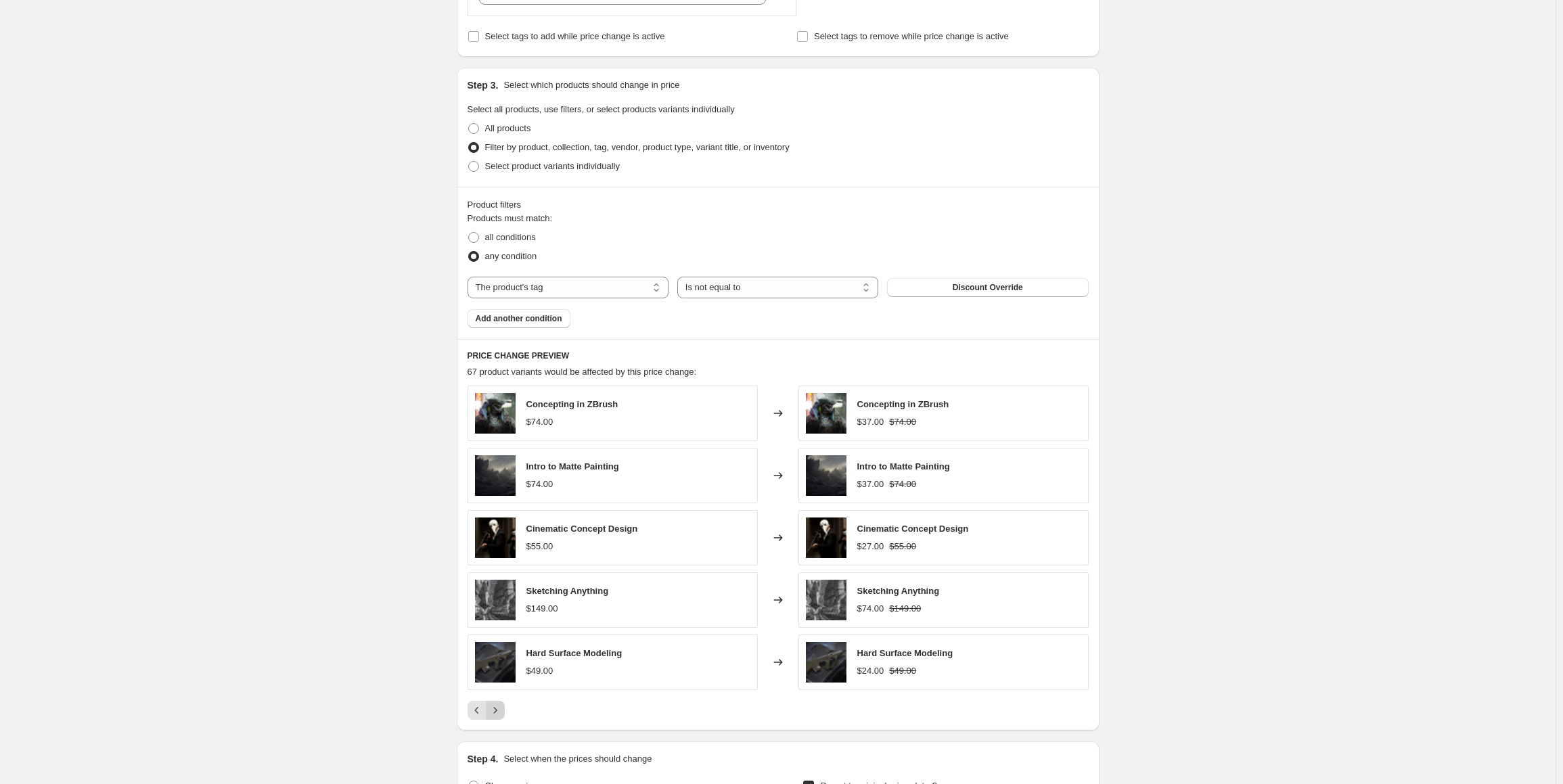
click at [496, 708] on icon "Next" at bounding box center [495, 710] width 14 height 14
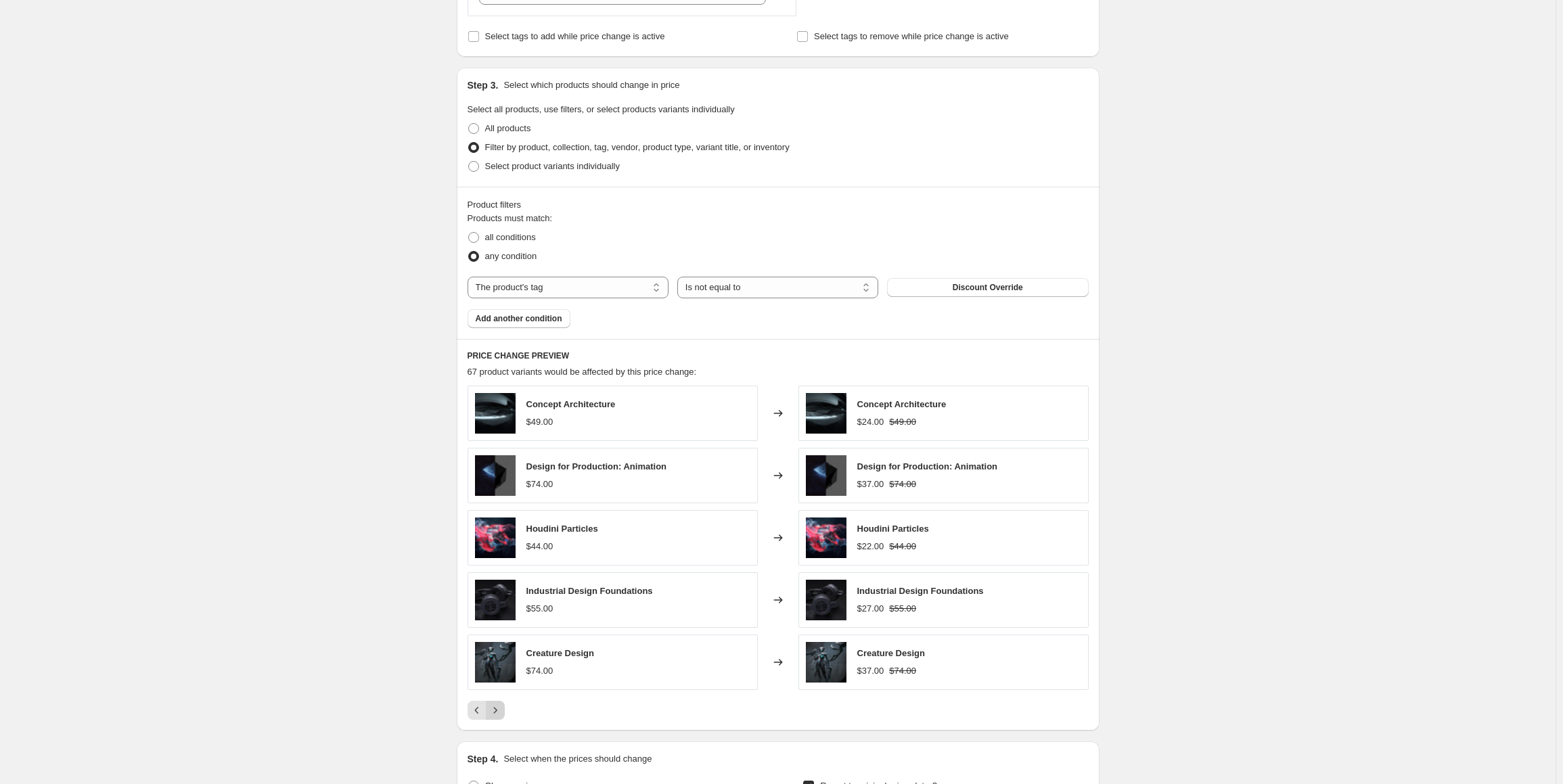
click at [505, 712] on button "Next" at bounding box center [495, 710] width 19 height 19
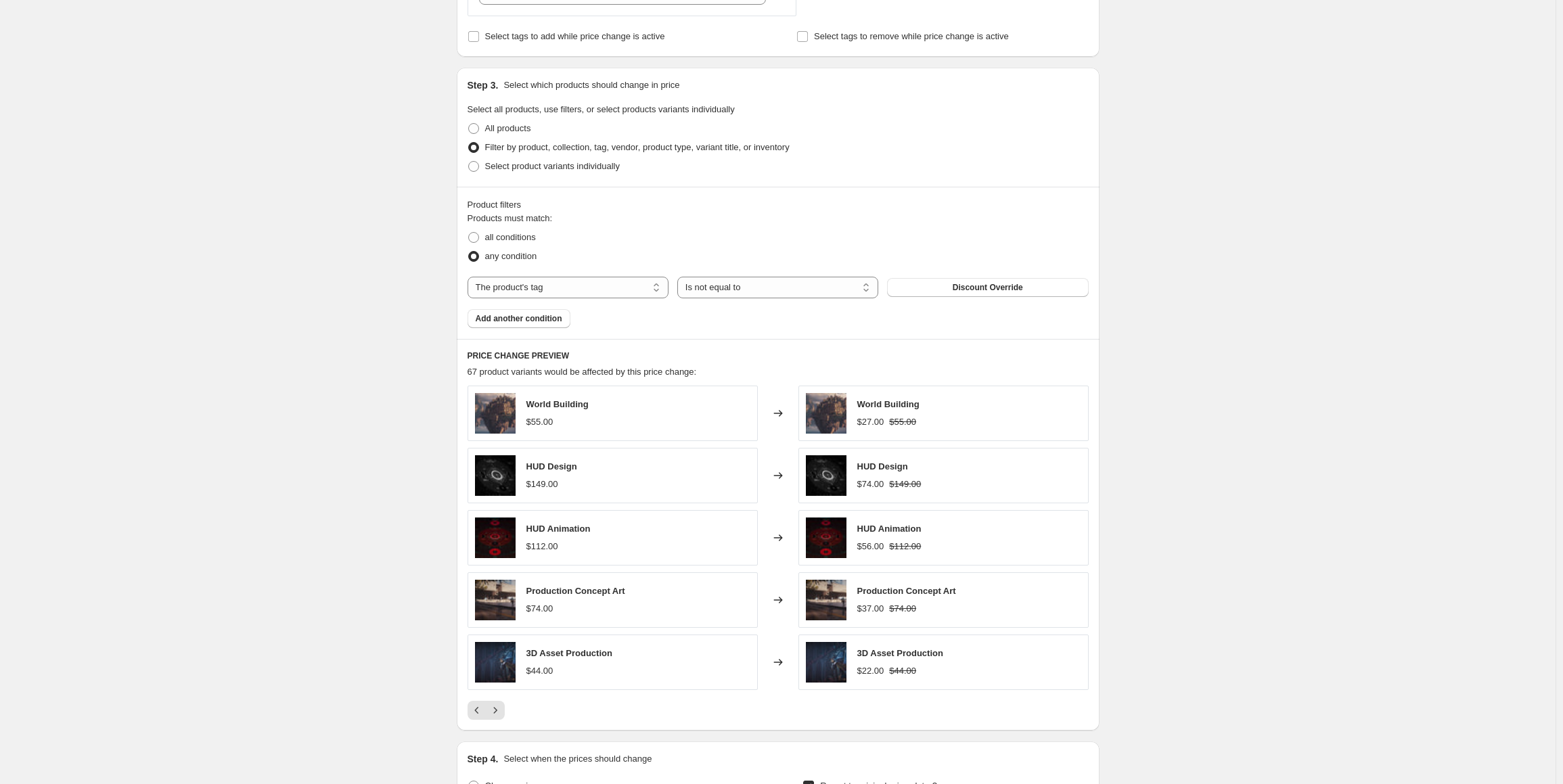
click at [508, 712] on div at bounding box center [778, 710] width 621 height 19
click at [502, 710] on icon "Next" at bounding box center [495, 710] width 14 height 14
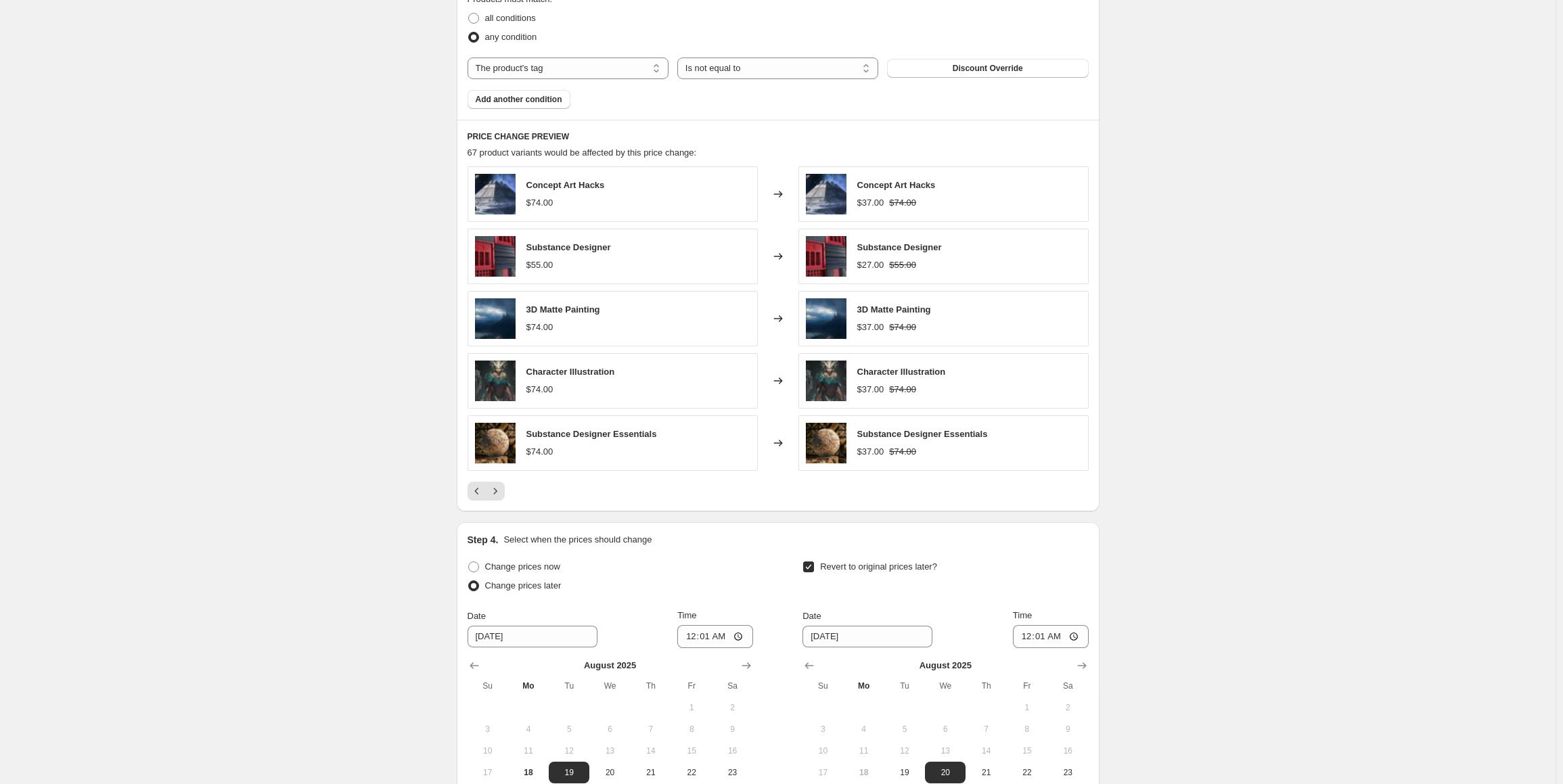
scroll to position [947, 0]
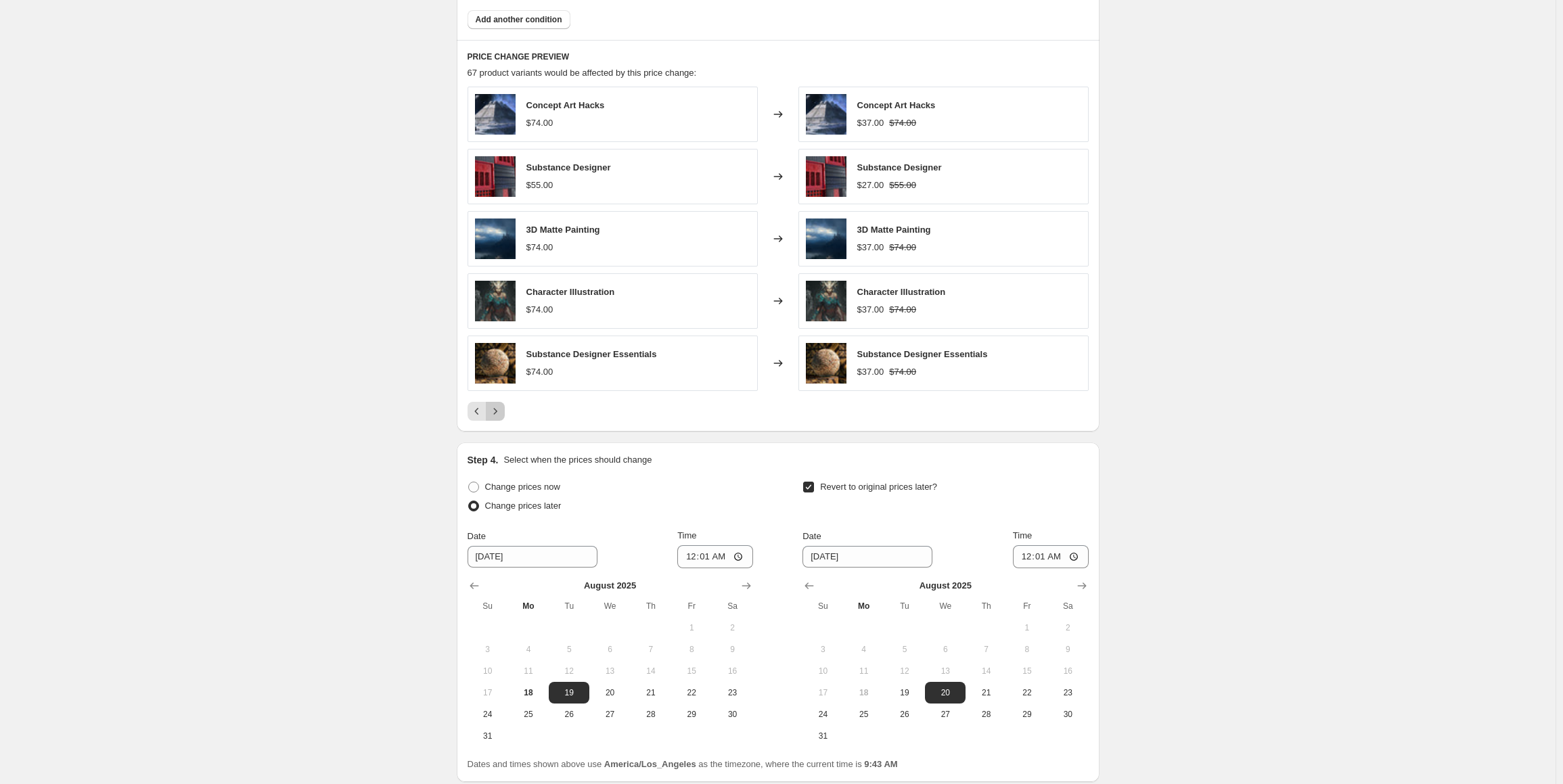
click at [498, 405] on icon "Next" at bounding box center [495, 410] width 14 height 14
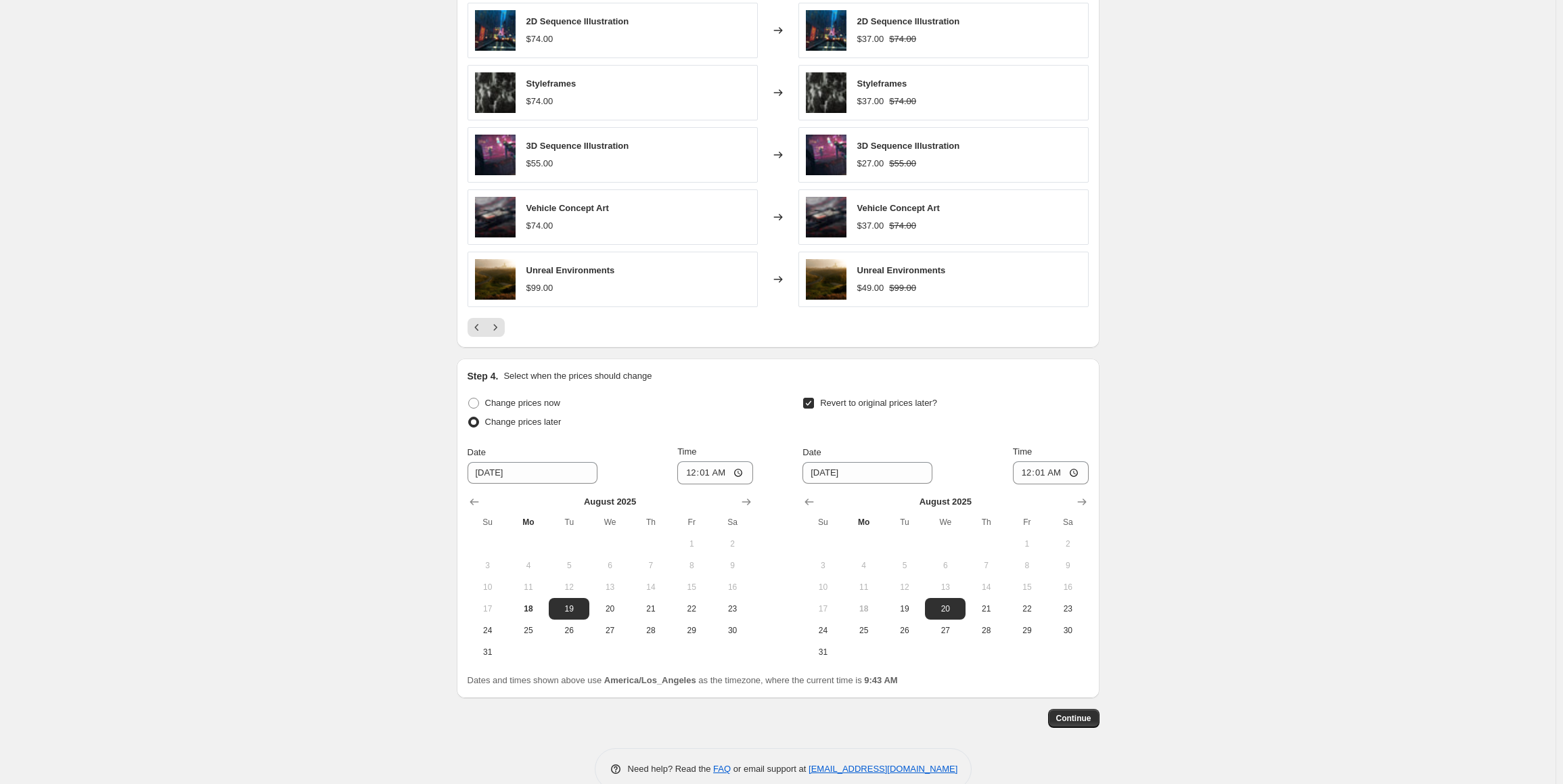
scroll to position [1054, 0]
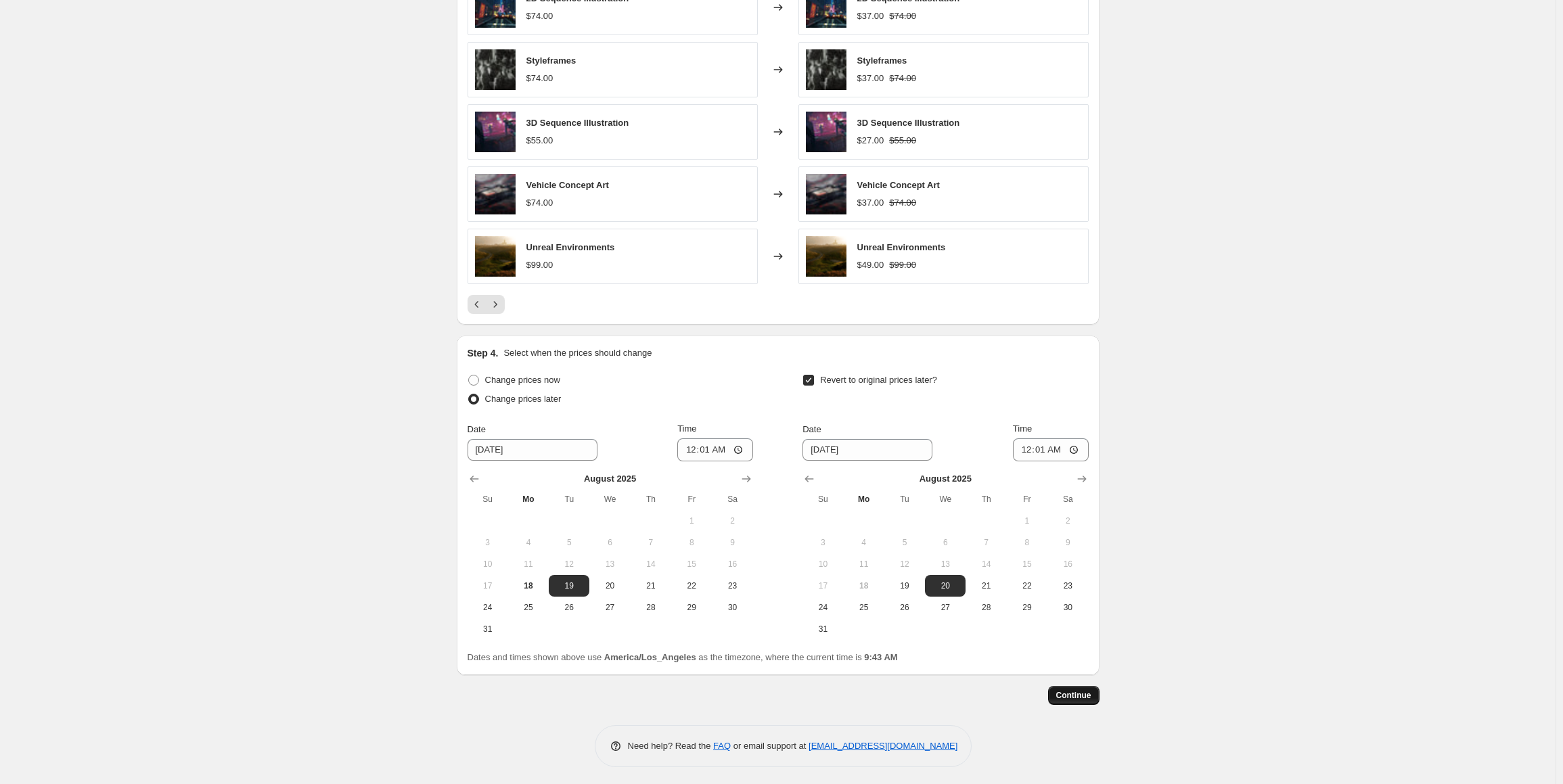
click at [1080, 698] on span "Continue" at bounding box center [1073, 696] width 35 height 11
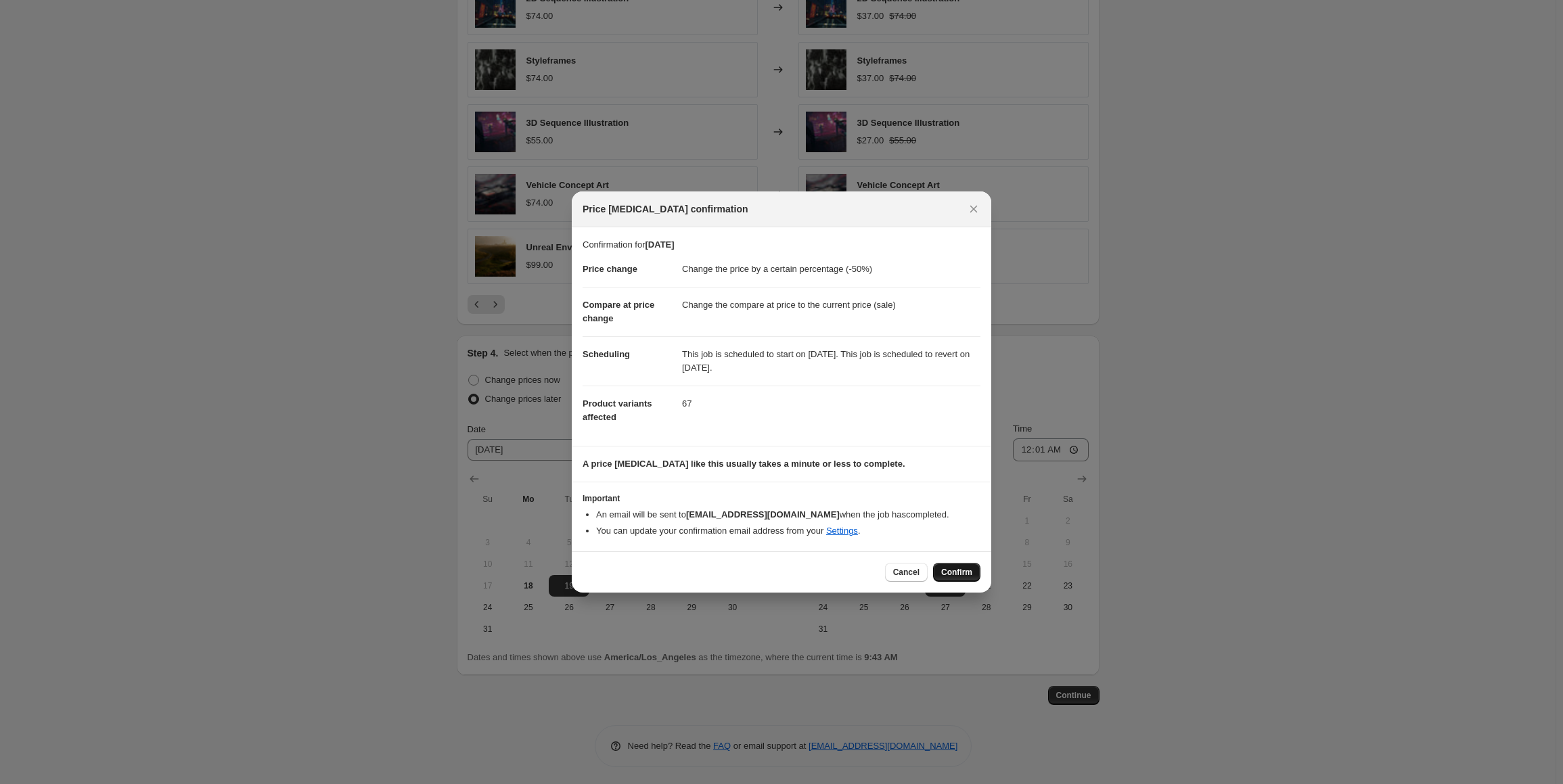
click at [942, 576] on button "Confirm" at bounding box center [956, 572] width 48 height 19
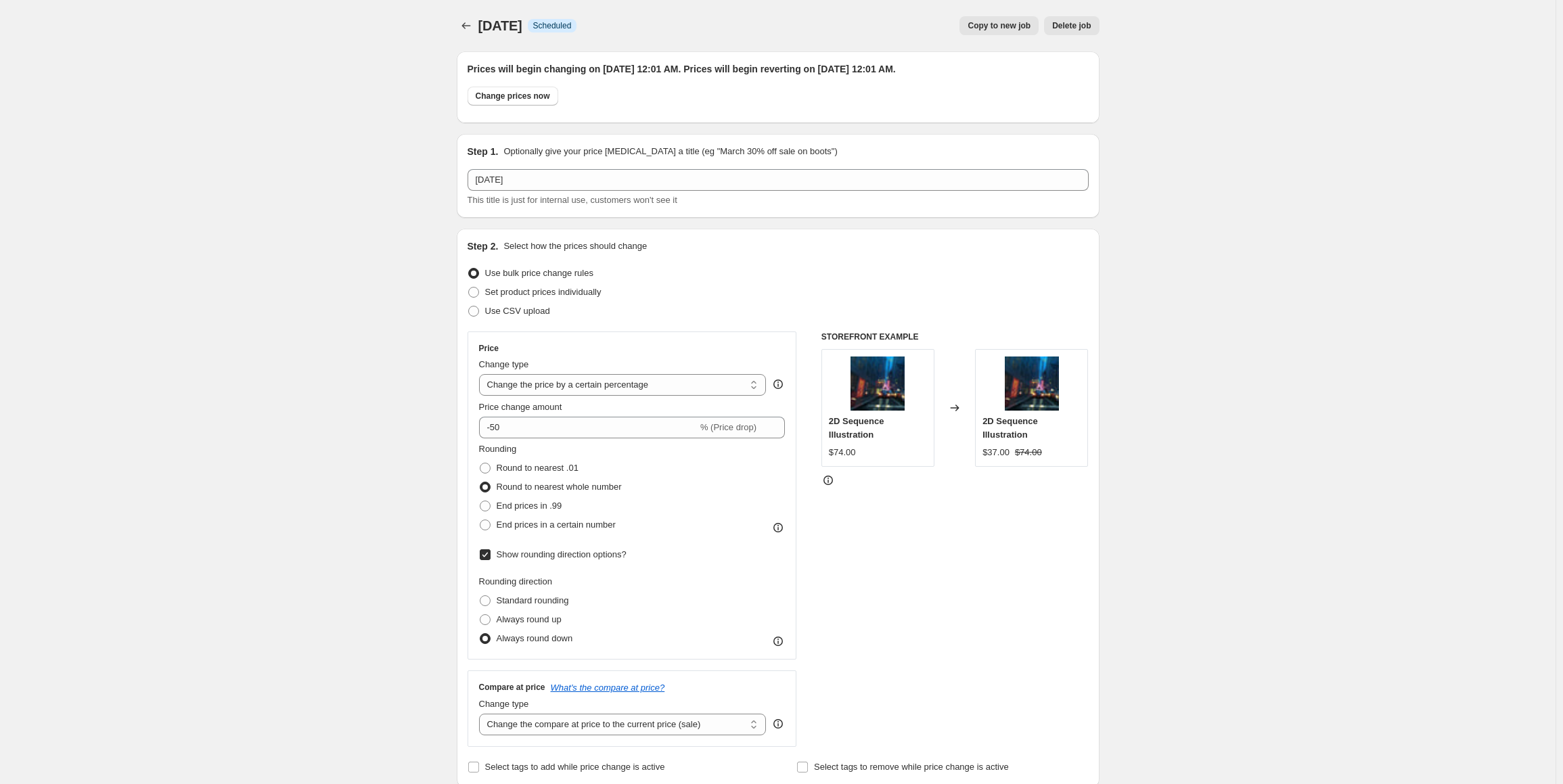
scroll to position [1054, 0]
